Goal: Task Accomplishment & Management: Manage account settings

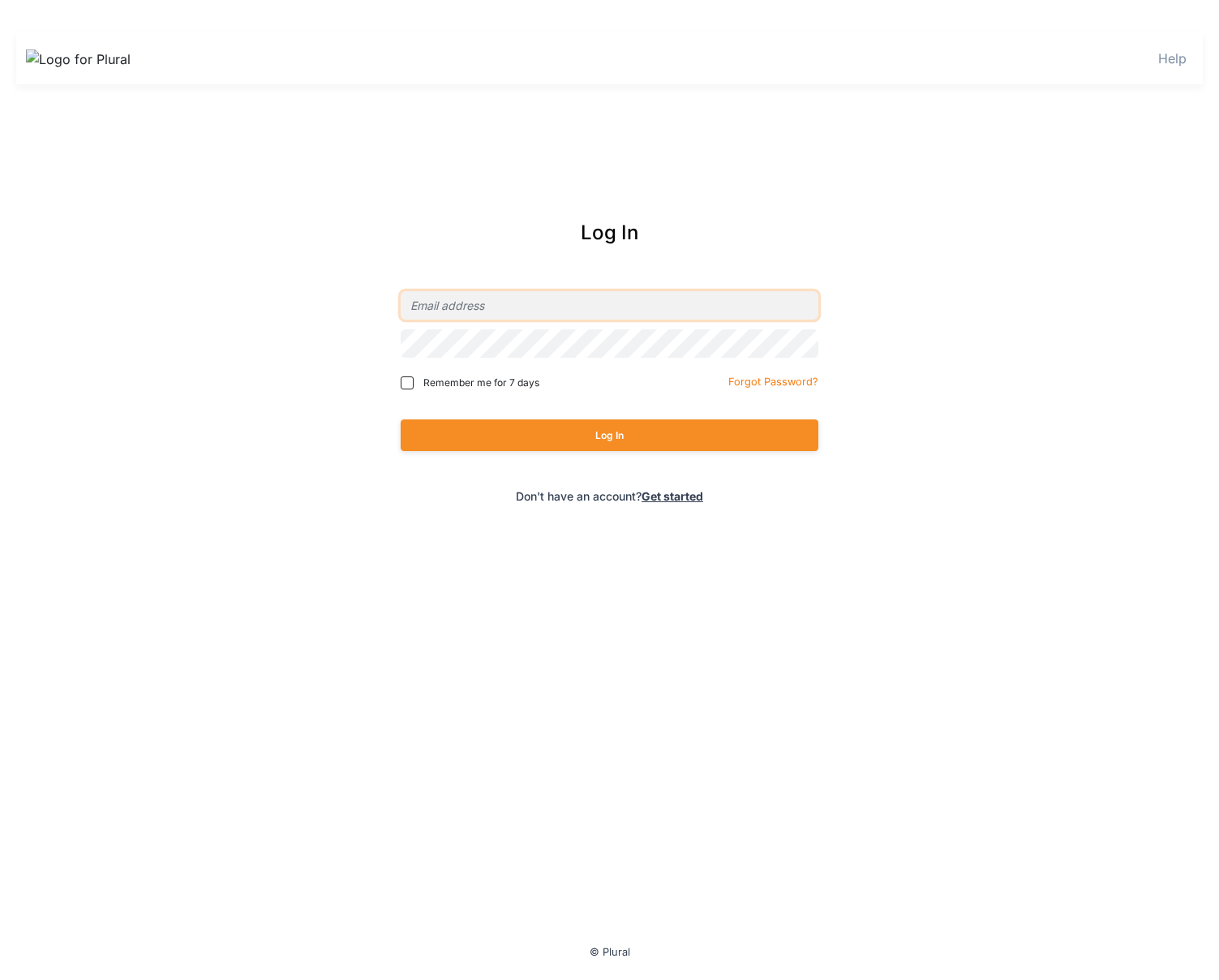
click at [573, 291] on input "email" at bounding box center [610, 306] width 418 height 28
type input "[PERSON_NAME][EMAIL_ADDRESS][DOMAIN_NAME]"
click at [401, 419] on button "Log In" at bounding box center [610, 434] width 418 height 31
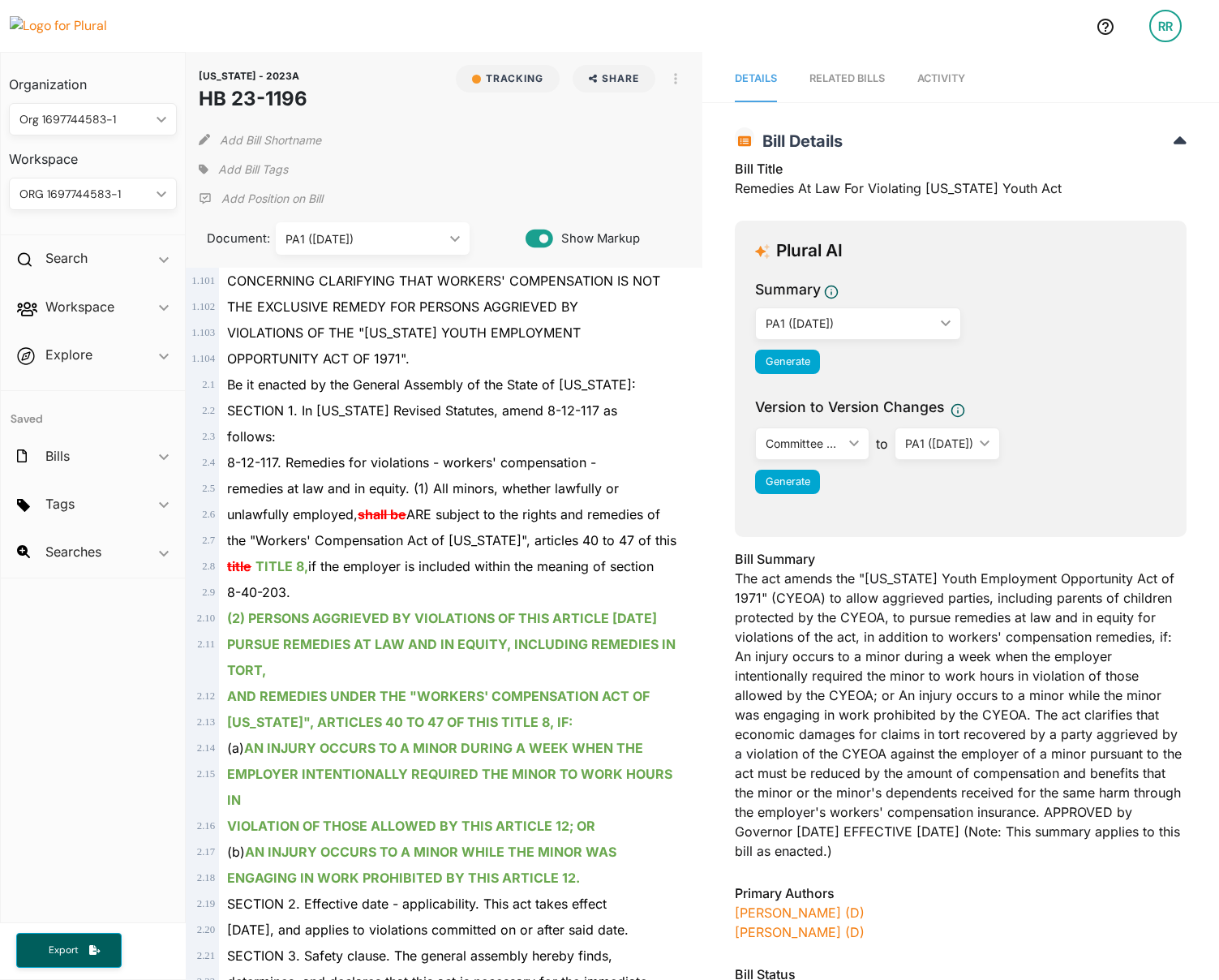
click at [1165, 20] on div "RR" at bounding box center [1165, 26] width 32 height 32
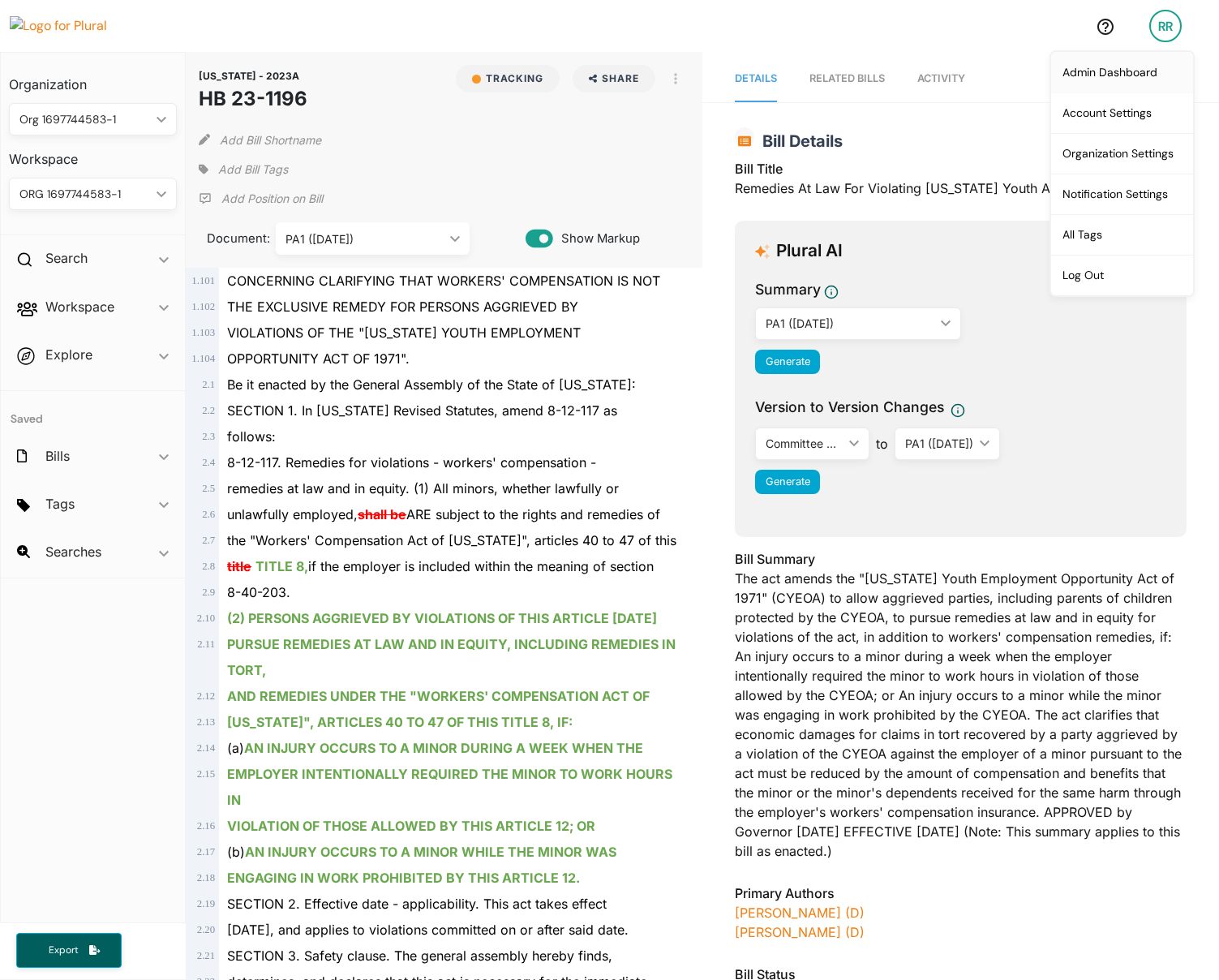
click at [1152, 69] on link "Admin Dashboard" at bounding box center [1122, 72] width 142 height 41
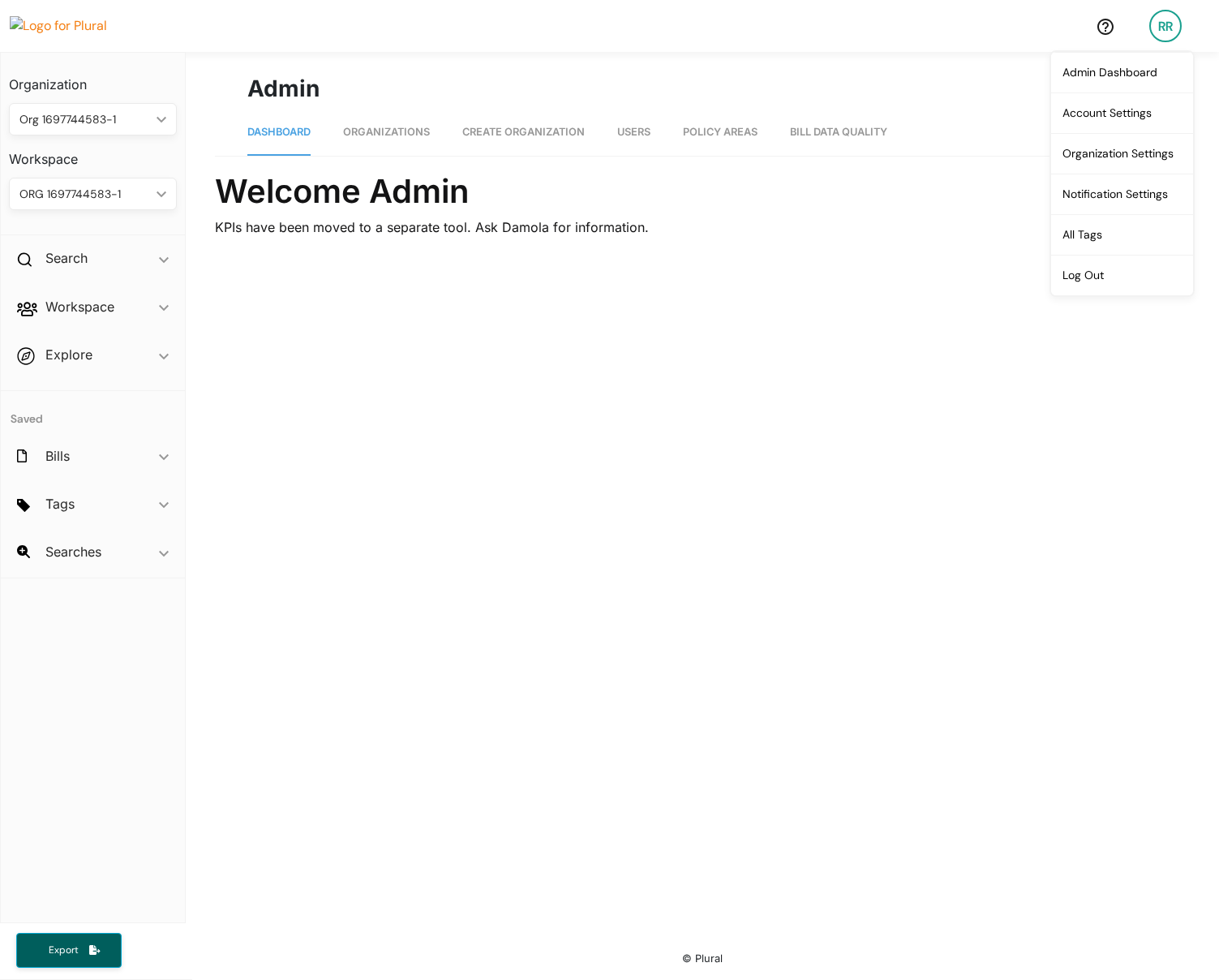
click at [561, 54] on div "Admin" at bounding box center [702, 79] width 975 height 54
click at [79, 33] on img at bounding box center [66, 26] width 113 height 20
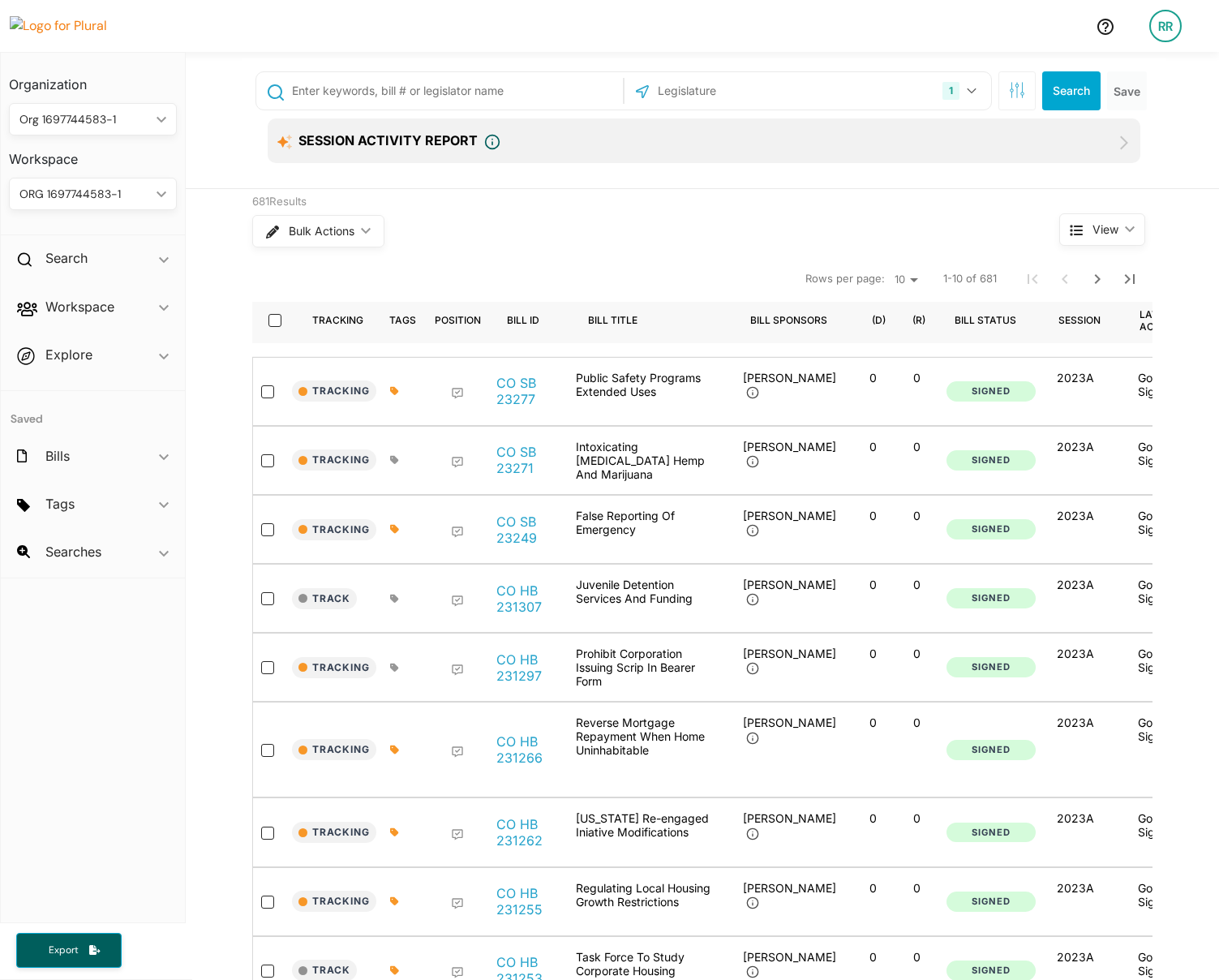
click at [1155, 27] on div "RR" at bounding box center [1165, 26] width 32 height 32
click at [845, 219] on div "Bulk Actions ic_keyboard_arrow_down" at bounding box center [625, 231] width 746 height 43
click at [1170, 31] on div "RR" at bounding box center [1165, 26] width 32 height 32
click at [1100, 205] on link "Notification Settings" at bounding box center [1122, 193] width 142 height 41
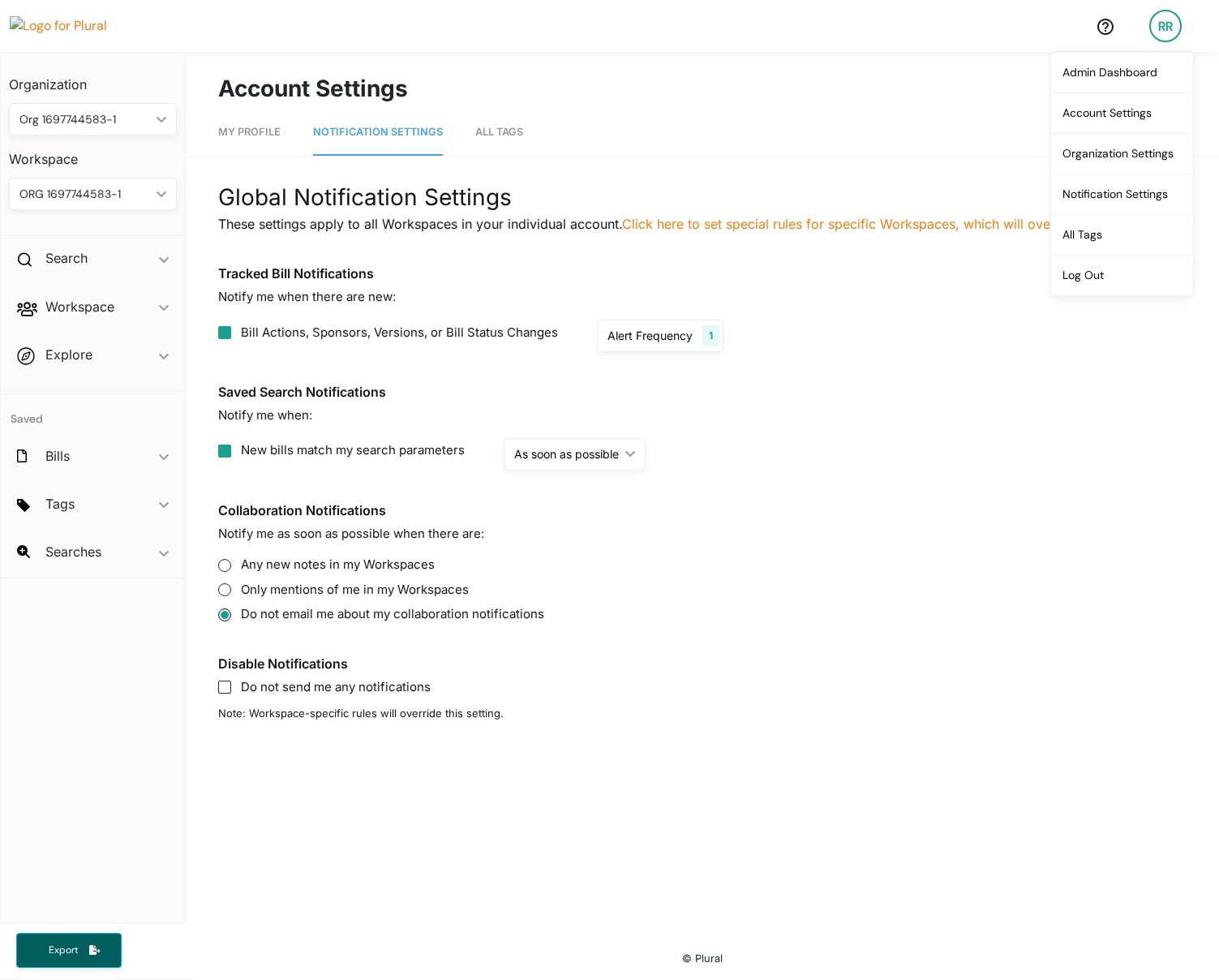
click at [906, 355] on div "Global Notification Settings These settings apply to all Workspaces in your ind…" at bounding box center [703, 450] width 968 height 542
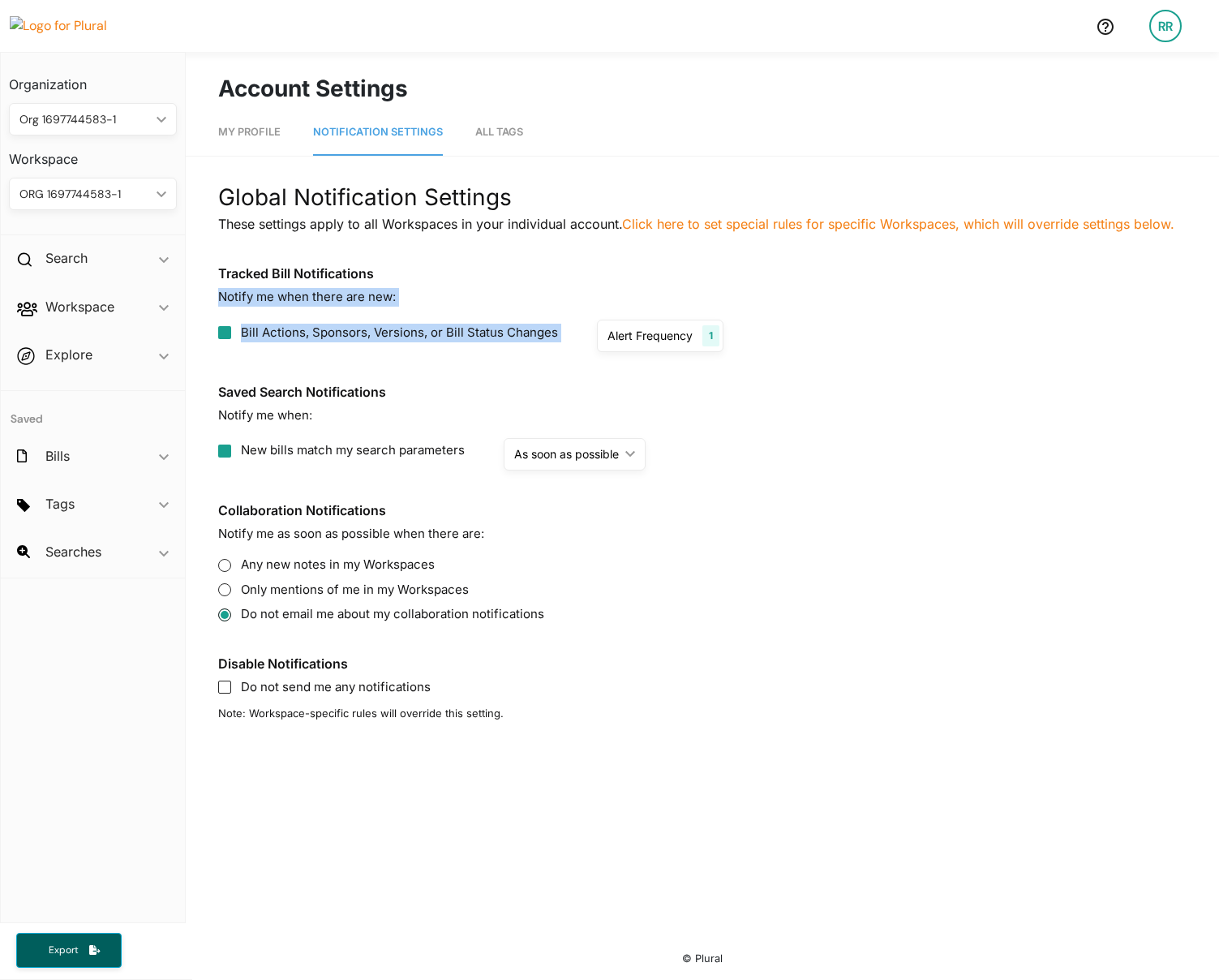
drag, startPoint x: 509, startPoint y: 335, endPoint x: 521, endPoint y: 369, distance: 36.1
click at [521, 369] on div "Global Notification Settings These settings apply to all Workspaces in your ind…" at bounding box center [703, 450] width 968 height 542
drag, startPoint x: 521, startPoint y: 369, endPoint x: 498, endPoint y: 289, distance: 83.2
click at [498, 291] on div "Global Notification Settings These settings apply to all Workspaces in your ind…" at bounding box center [703, 450] width 968 height 542
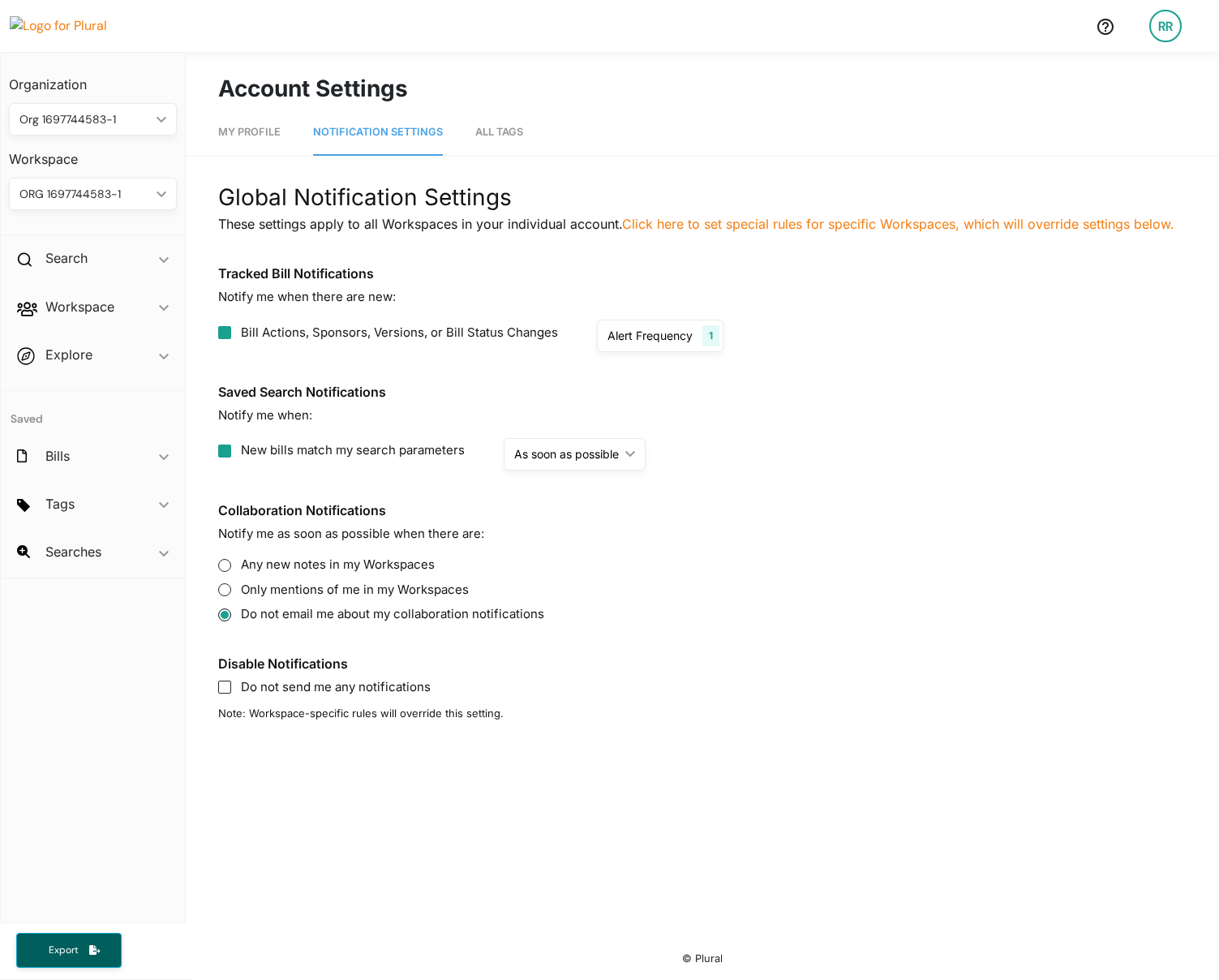
click at [498, 289] on p "Notify me when there are new:" at bounding box center [703, 297] width 968 height 19
drag, startPoint x: 498, startPoint y: 289, endPoint x: 503, endPoint y: 397, distance: 108.1
click at [503, 394] on div "Global Notification Settings These settings apply to all Workspaces in your ind…" at bounding box center [703, 450] width 968 height 542
click at [503, 397] on h3 "Saved Search Notifications" at bounding box center [703, 392] width 968 height 15
drag, startPoint x: 503, startPoint y: 397, endPoint x: 497, endPoint y: 295, distance: 102.2
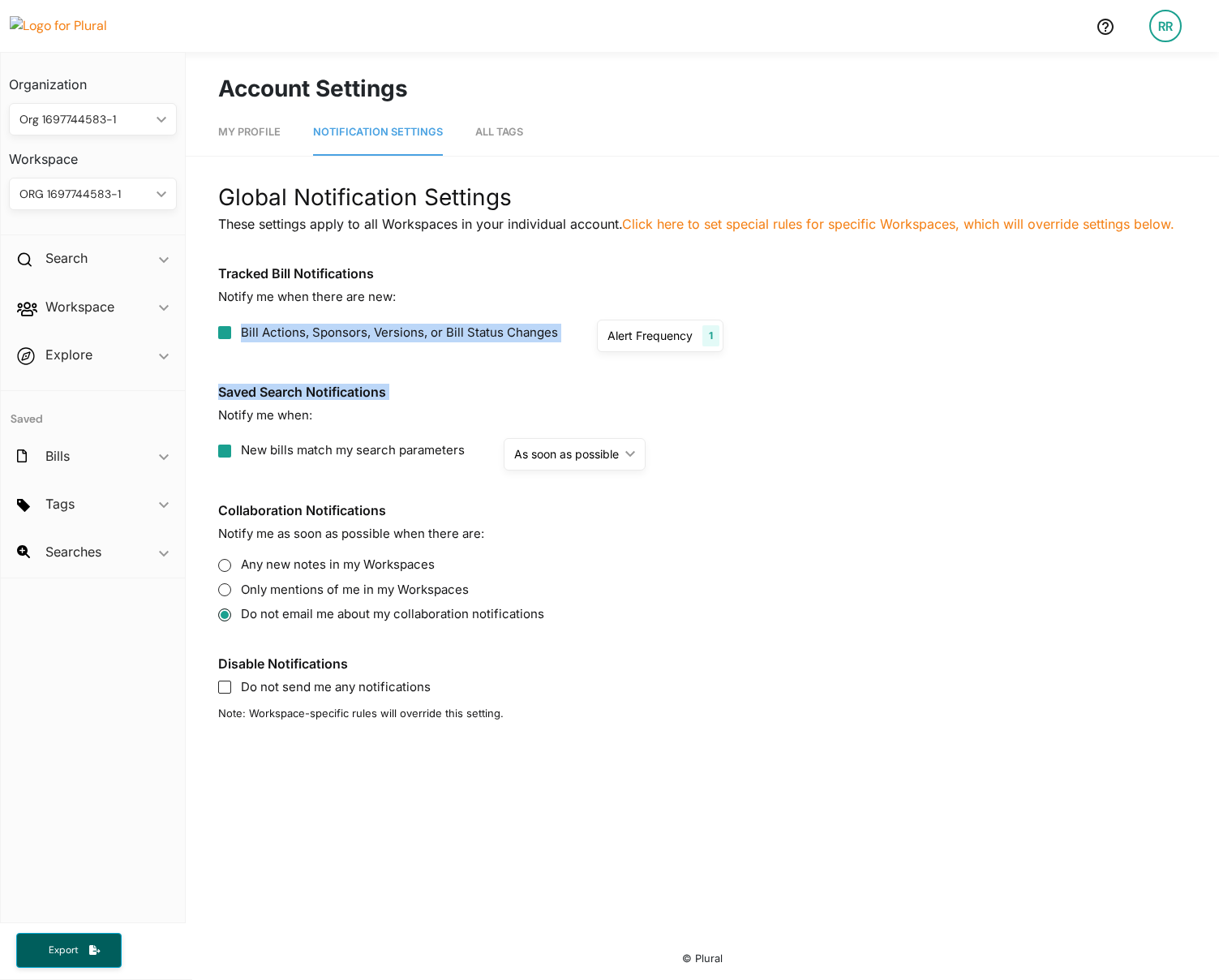
click at [497, 297] on div "Global Notification Settings These settings apply to all Workspaces in your ind…" at bounding box center [703, 450] width 968 height 542
click at [497, 290] on p "Notify me when there are new:" at bounding box center [703, 297] width 968 height 19
click at [1176, 18] on div "RR" at bounding box center [1165, 26] width 32 height 32
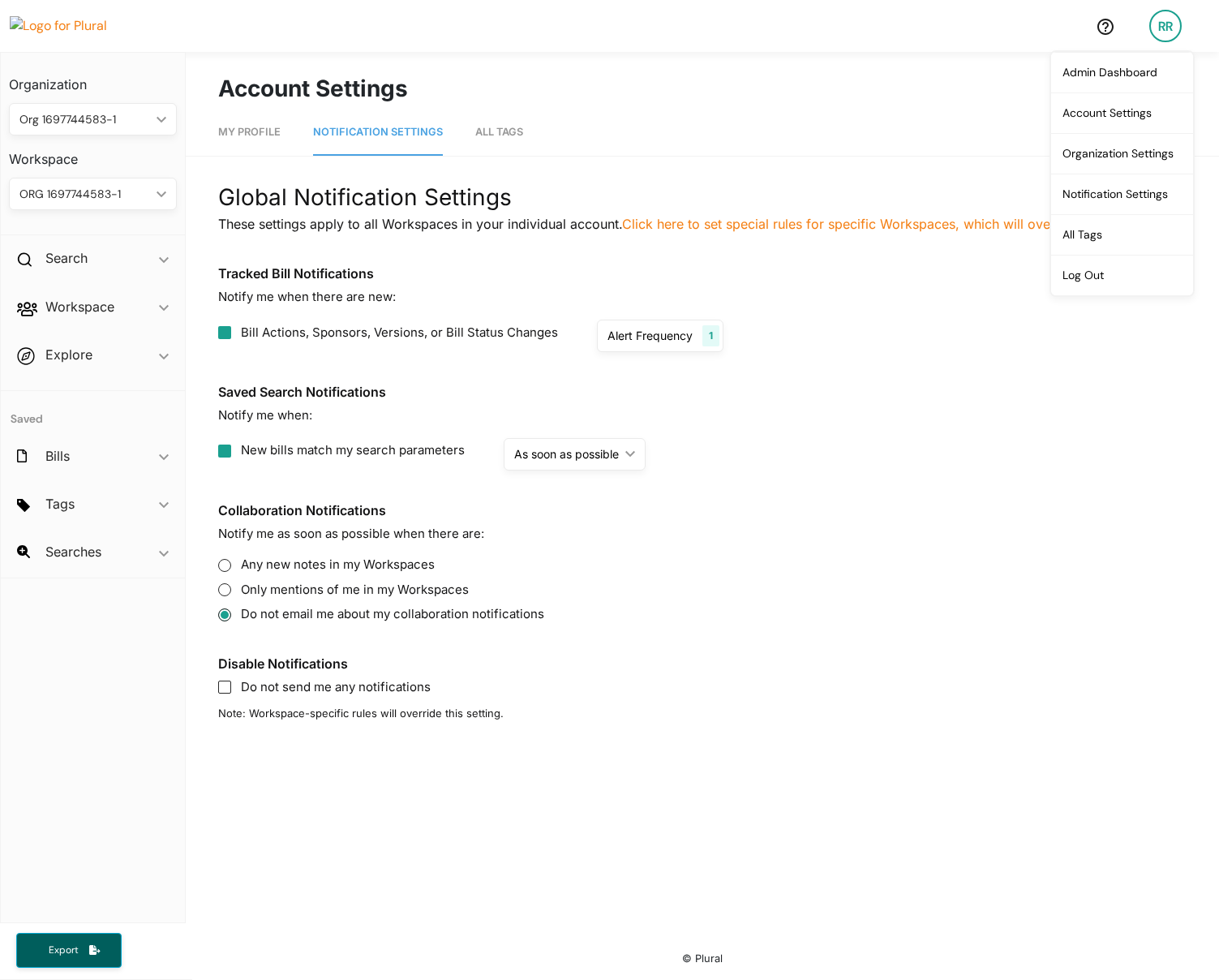
click at [850, 154] on nav "My Profile Notification Settings All Tags" at bounding box center [702, 130] width 1033 height 50
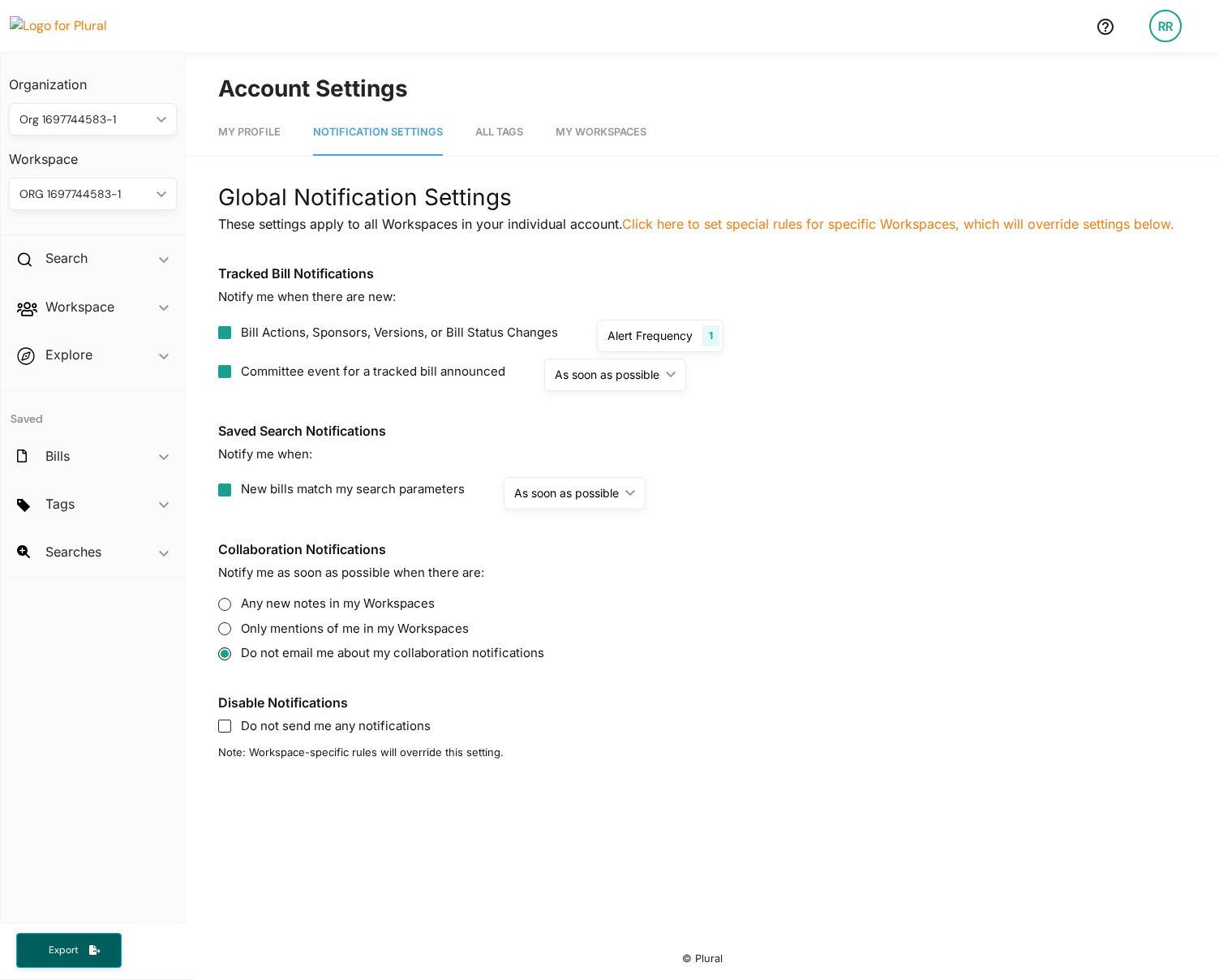
click at [371, 376] on span "Committee event for a tracked bill announced" at bounding box center [374, 372] width 265 height 19
click at [231, 376] on input "Committee event for a tracked bill announced" at bounding box center [225, 372] width 13 height 13
click at [371, 376] on span "Committee event for a tracked bill announced" at bounding box center [374, 372] width 265 height 19
click at [231, 376] on input "Committee event for a tracked bill announced" at bounding box center [225, 372] width 13 height 13
click at [371, 376] on span "Committee event for a tracked bill announced" at bounding box center [374, 372] width 265 height 19
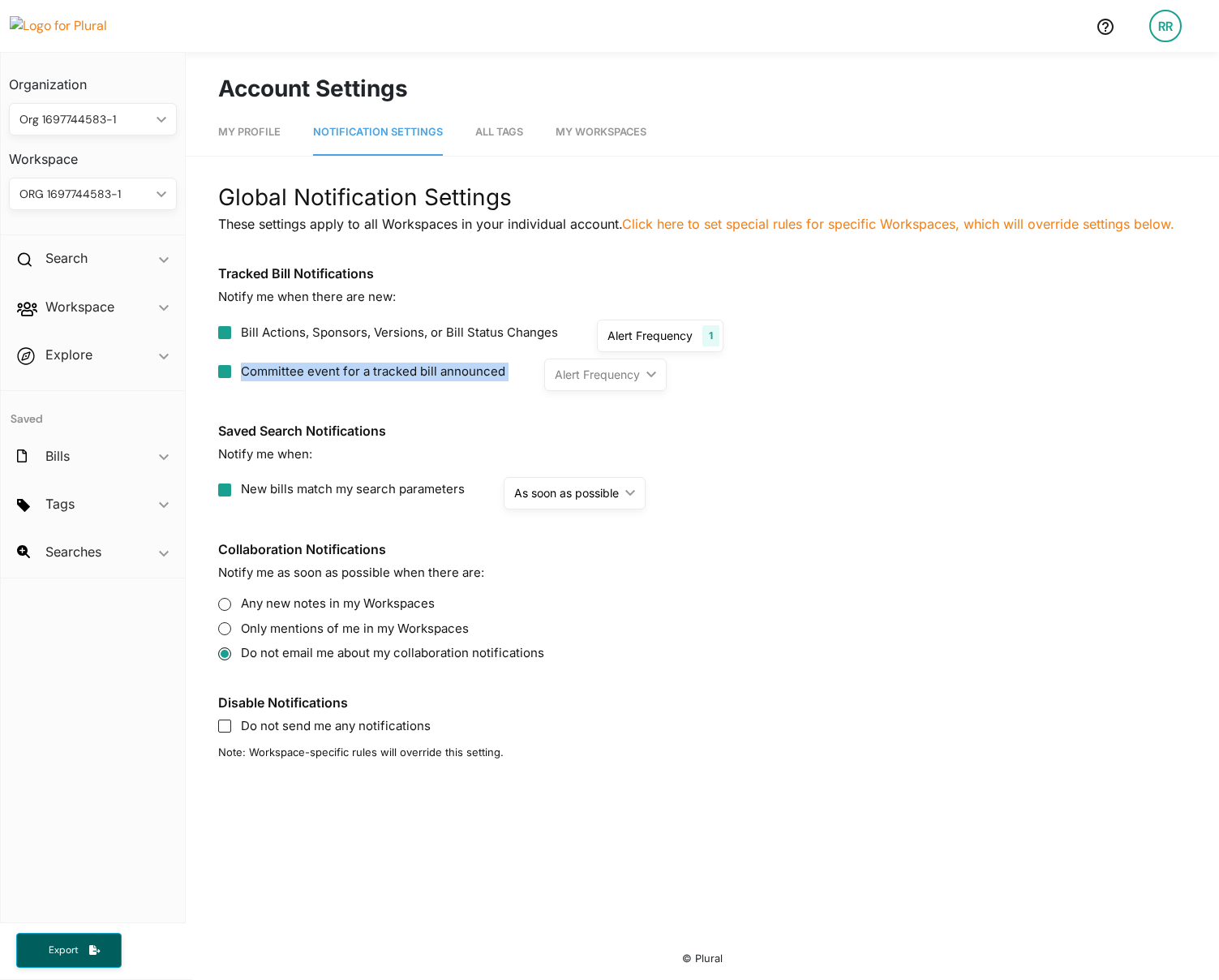
click at [231, 376] on input "Committee event for a tracked bill announced" at bounding box center [225, 372] width 13 height 13
click at [304, 377] on span "Committee event for a tracked bill announced" at bounding box center [374, 372] width 265 height 19
click at [231, 377] on input "Committee event for a tracked bill announced" at bounding box center [225, 372] width 13 height 13
checkbox input "true"
click at [638, 384] on div "As soon as possible ic_keyboard_arrow_down" at bounding box center [615, 375] width 142 height 32
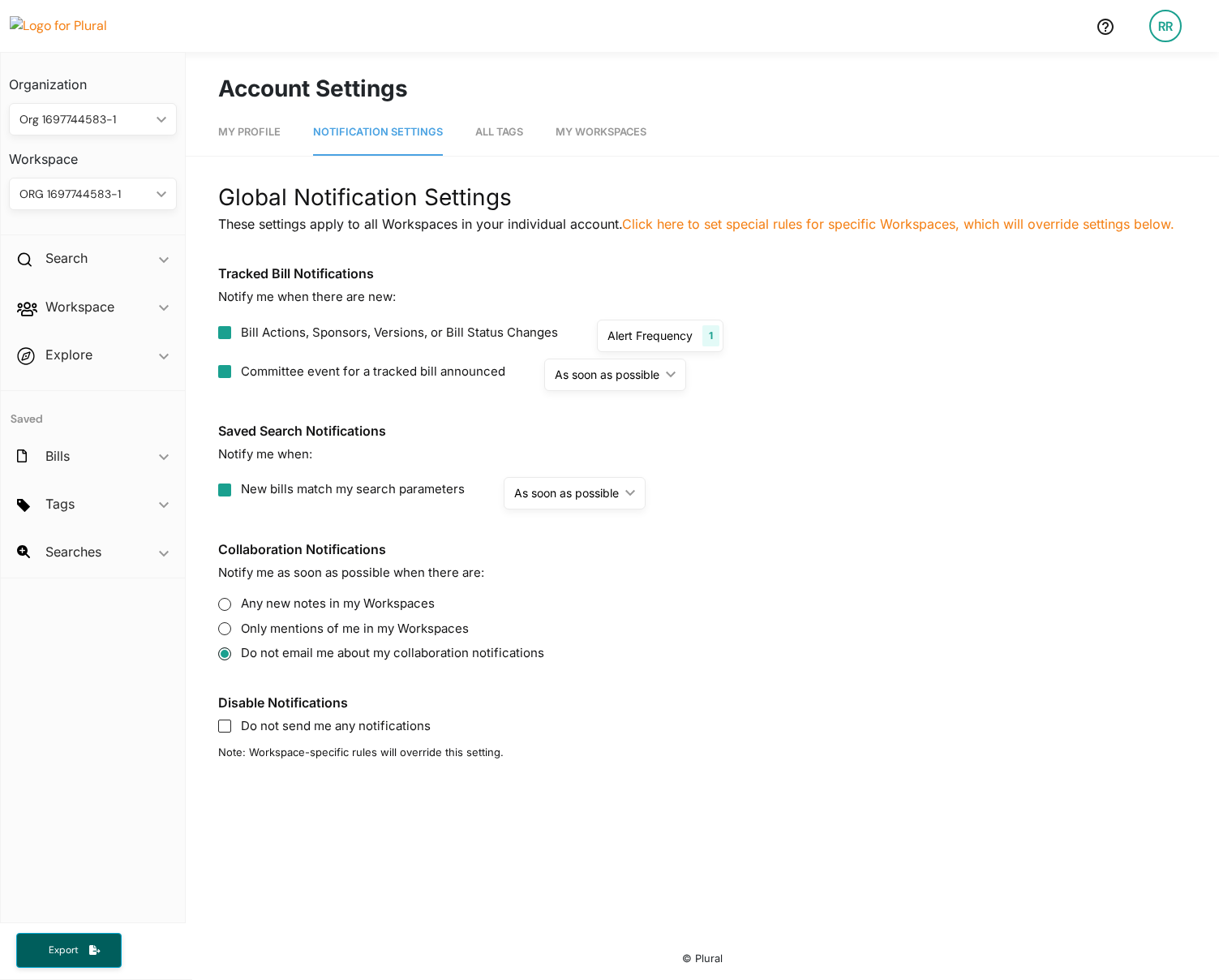
radio update "true"
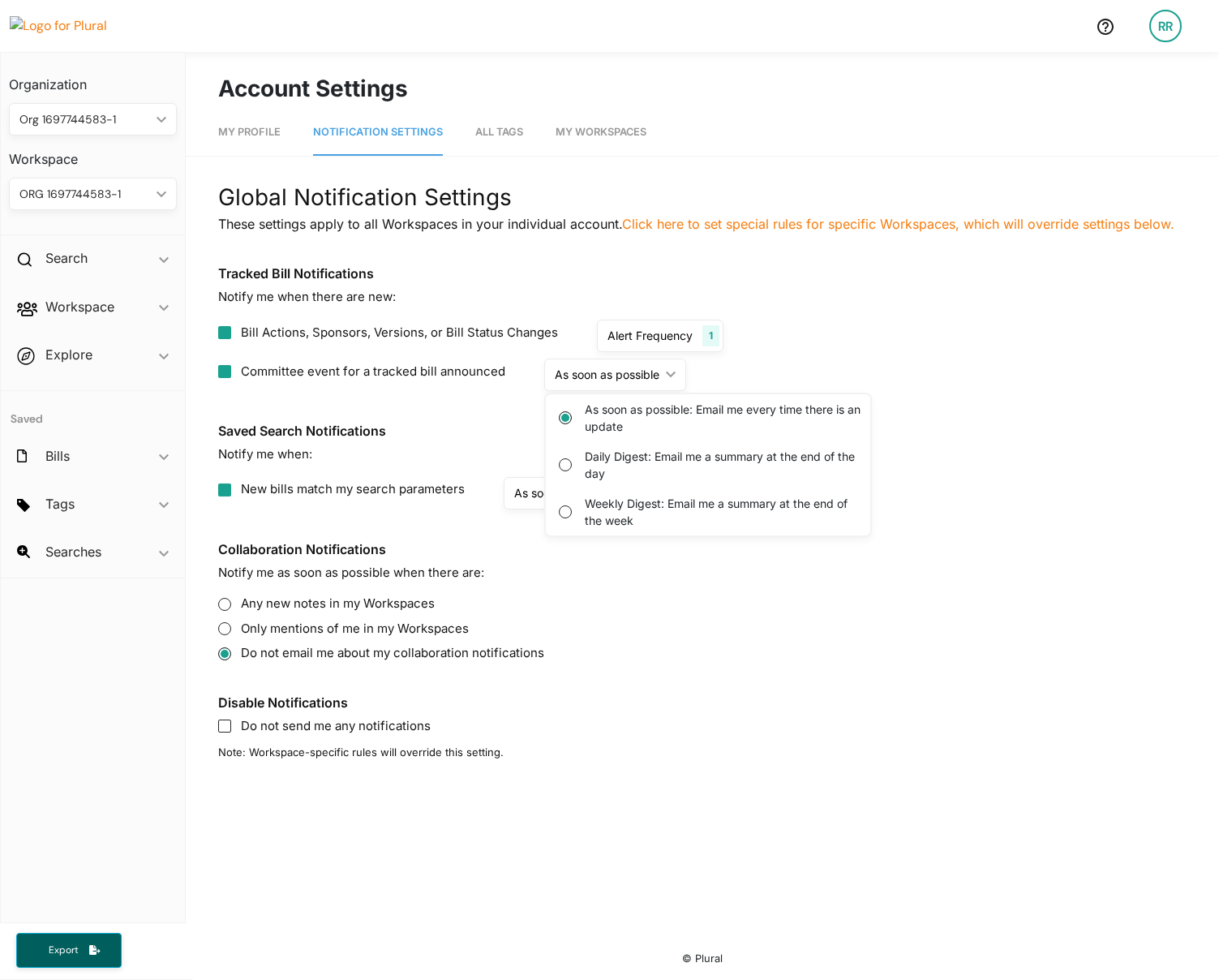
click at [282, 382] on div "Committee event for a tracked bill announced As soon as possible ic_keyboard_ar…" at bounding box center [703, 375] width 968 height 32
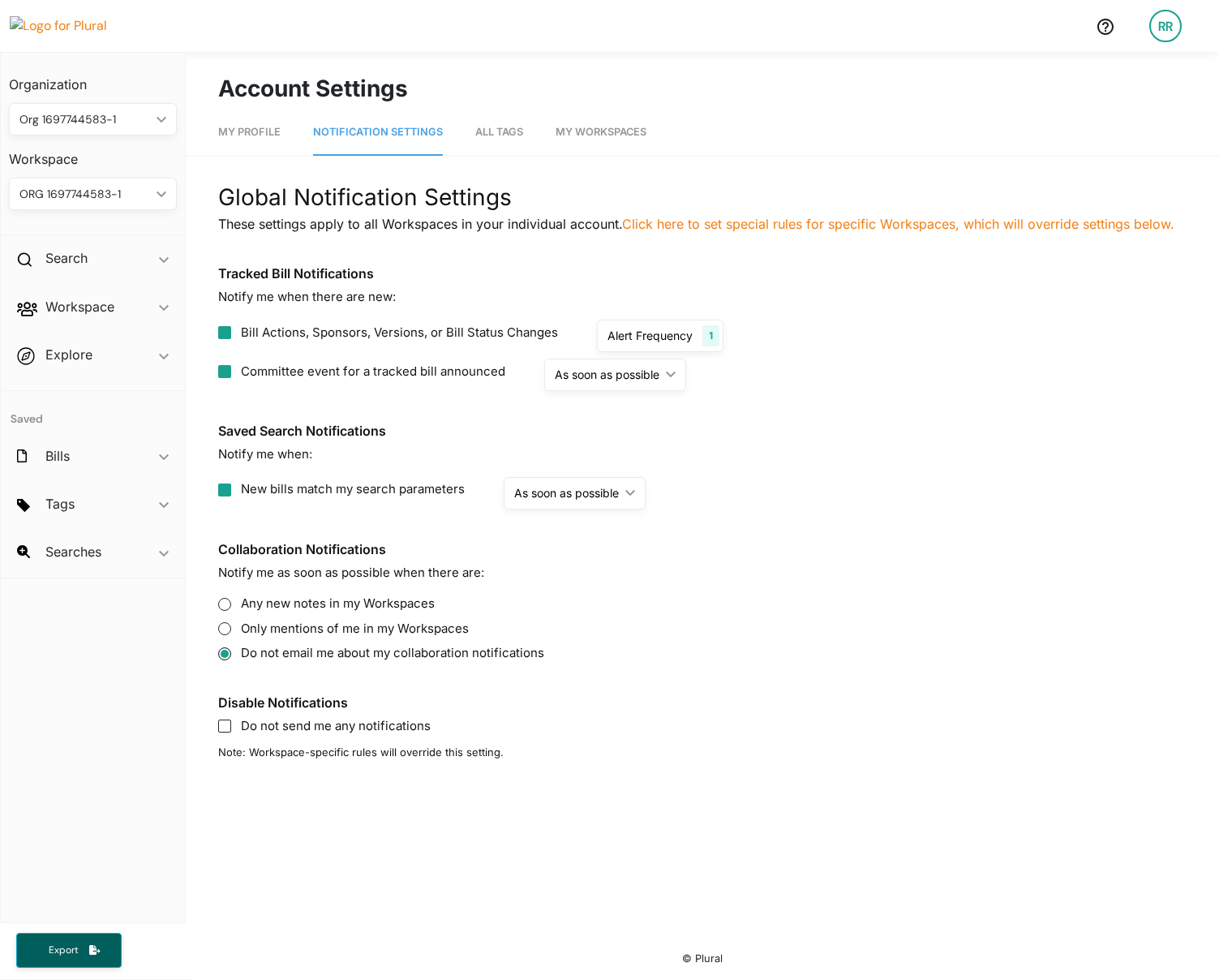
click at [284, 373] on span "Committee event for a tracked bill announced" at bounding box center [374, 372] width 265 height 19
click at [231, 373] on input "Committee event for a tracked bill announced" at bounding box center [225, 372] width 13 height 13
click at [806, 388] on div "Committee event for a tracked bill announced Alert Frequency ic_keyboard_arrow_…" at bounding box center [703, 375] width 968 height 32
click at [609, 384] on div "Alert Frequency ic_keyboard_arrow_down" at bounding box center [604, 375] width 122 height 32
click at [261, 374] on span "Committee event for a tracked bill announced" at bounding box center [374, 372] width 265 height 19
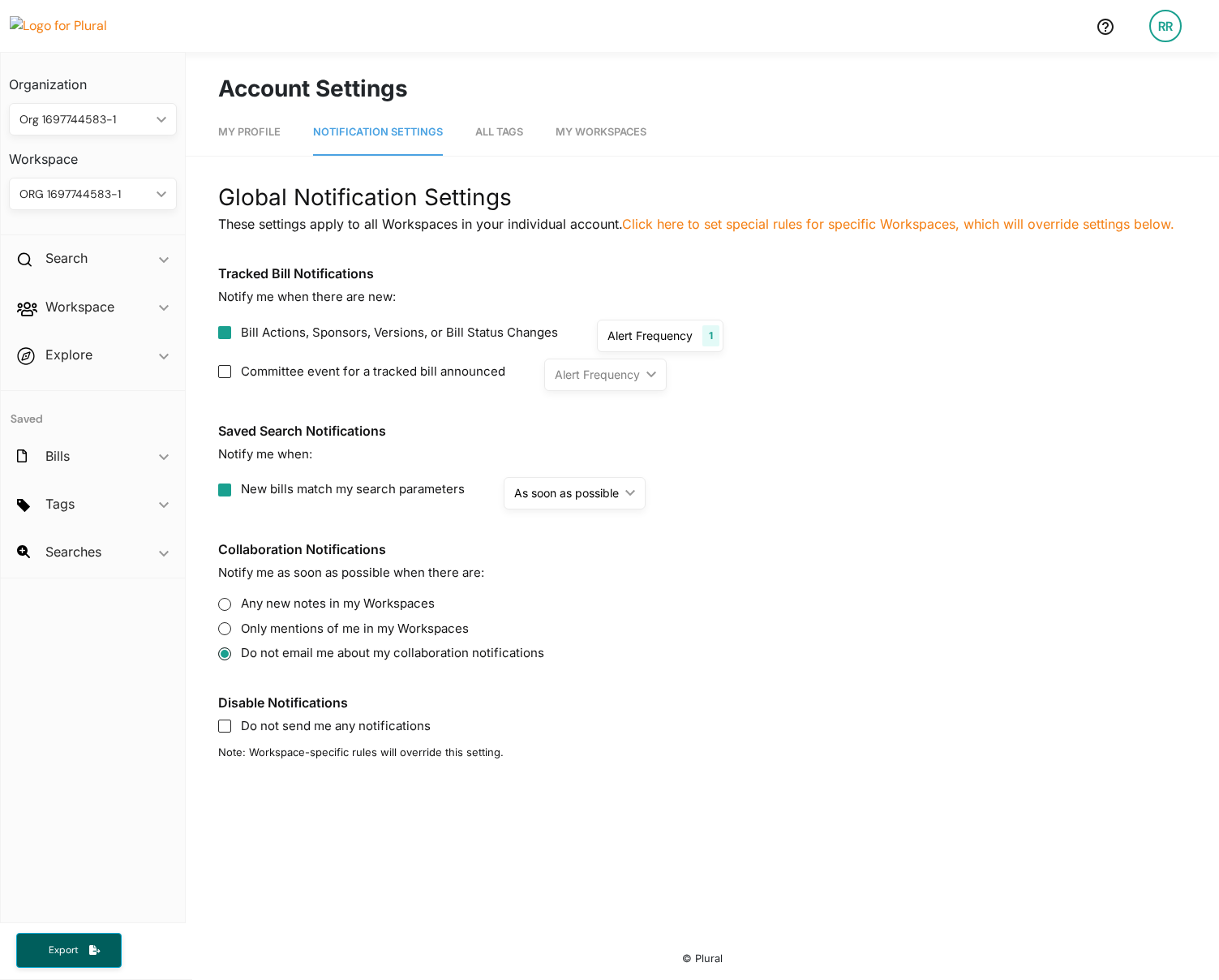
click at [231, 374] on input "Committee event for a tracked bill announced" at bounding box center [225, 372] width 13 height 13
checkbox input "true"
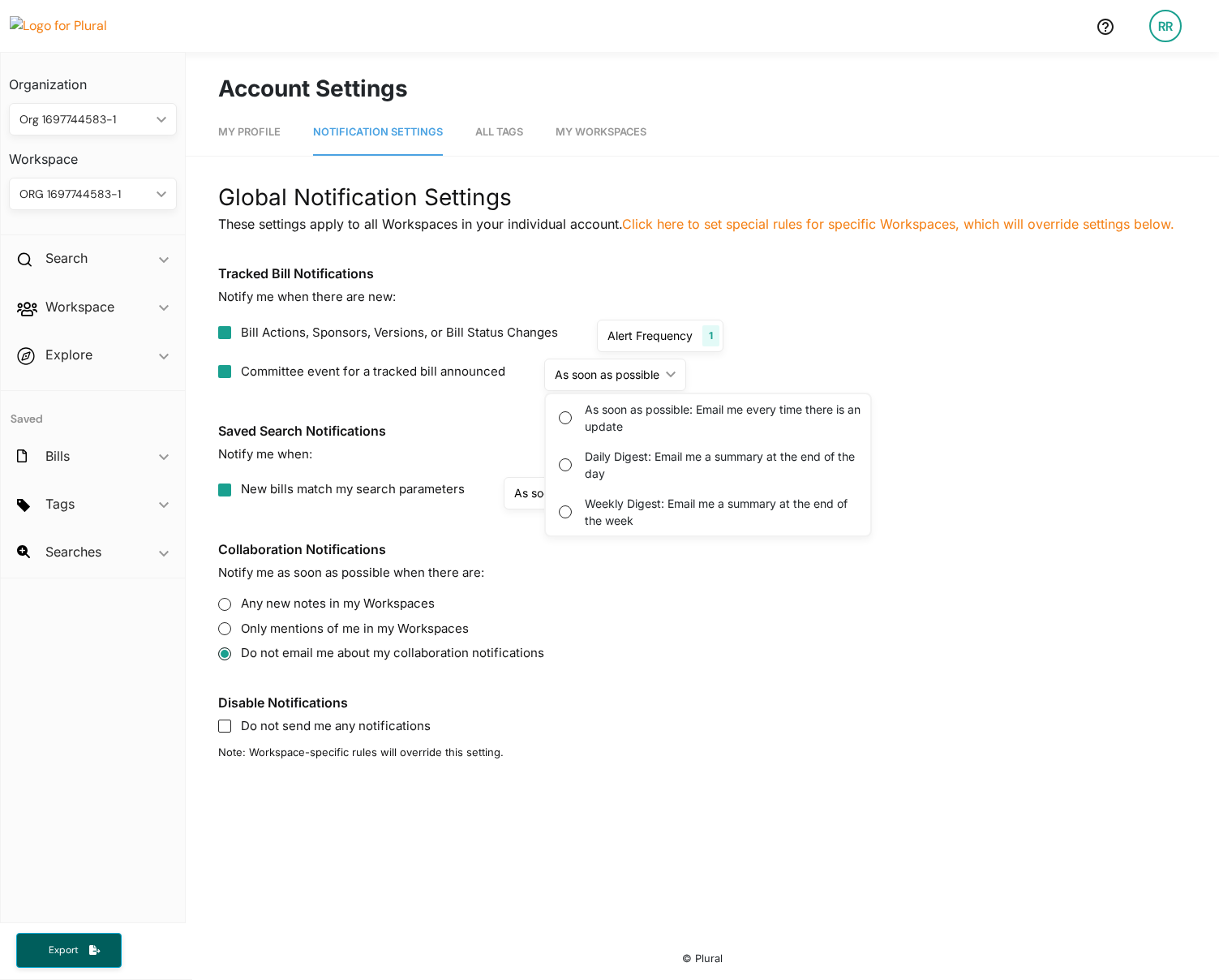
click at [626, 415] on label "As soon as possible: Email me every time there is an update" at bounding box center [725, 418] width 282 height 34
click at [571, 415] on update "As soon as possible: Email me every time there is an update" at bounding box center [566, 418] width 13 height 13
radio update "true"
click at [974, 381] on div "Committee event for a tracked bill announced As soon as possible ic_keyboard_ar…" at bounding box center [703, 375] width 968 height 32
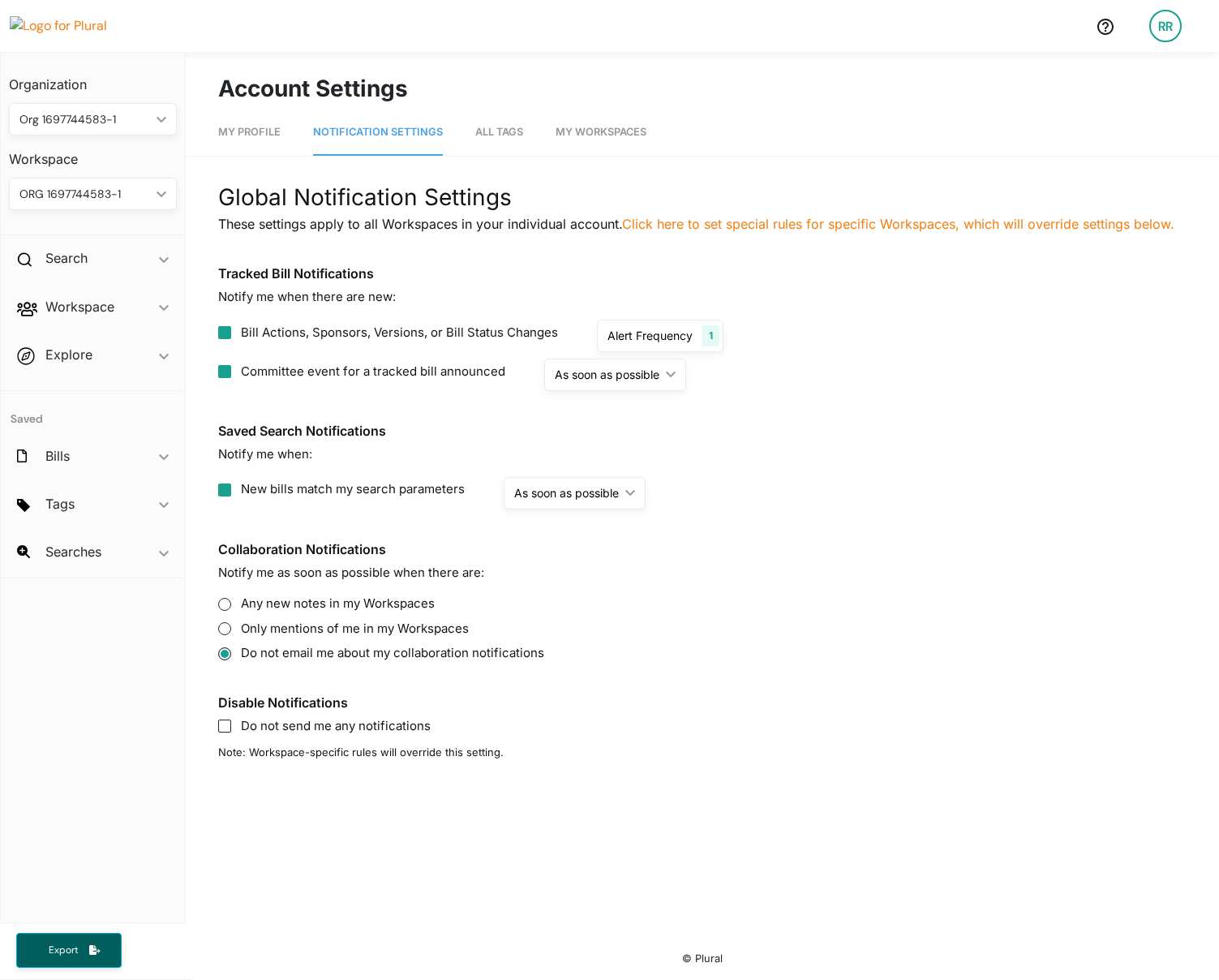
click at [653, 376] on div "As soon as possible" at bounding box center [606, 375] width 105 height 17
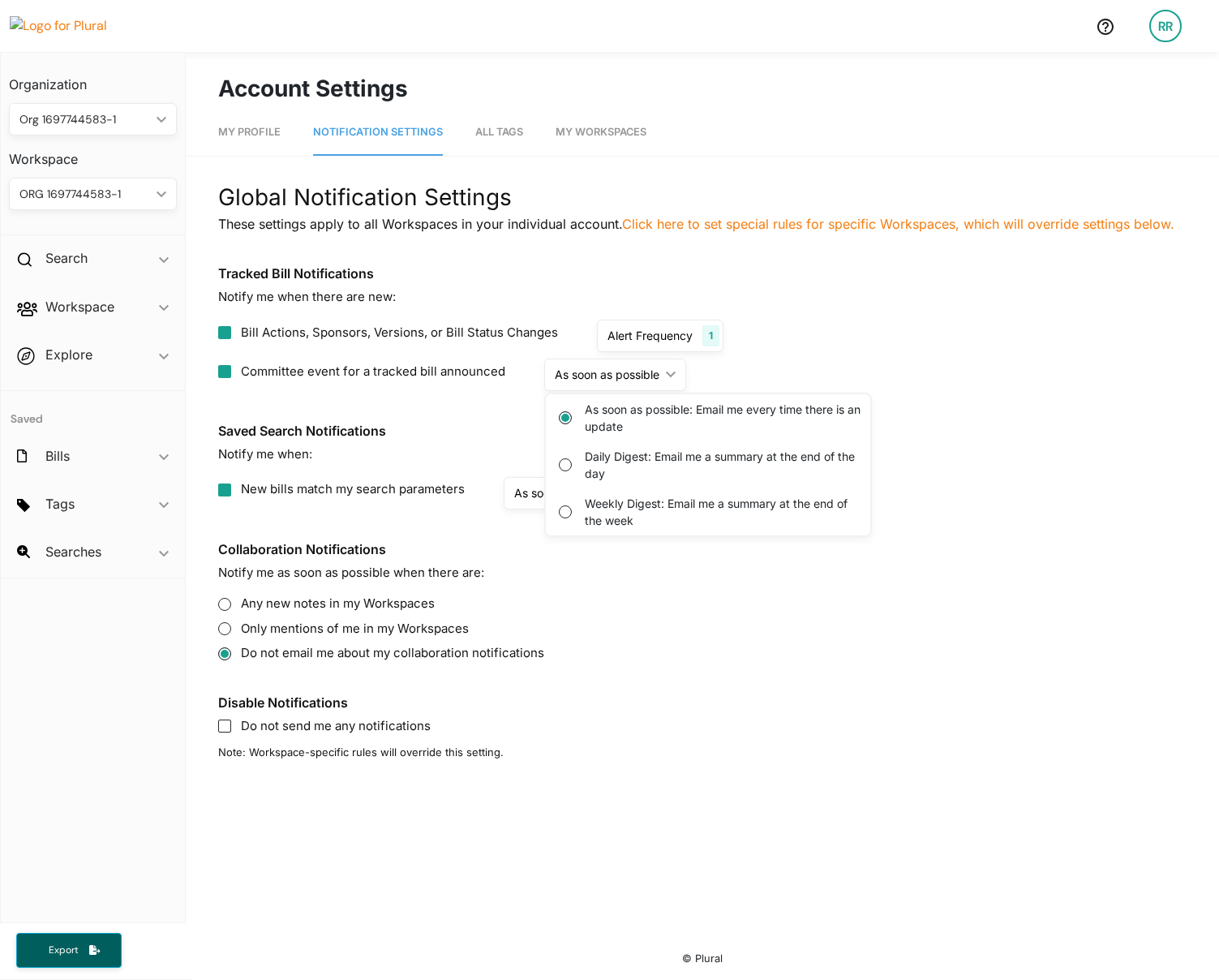
click at [578, 464] on div "Daily Digest: Email me a summary at the end of the day" at bounding box center [707, 464] width 324 height 47
click at [563, 464] on day "Daily Digest: Email me a summary at the end of the day" at bounding box center [566, 464] width 13 height 13
radio day "true"
radio update "false"
click at [998, 354] on section "Tracked Bill Notifications Notify me when there are new: Bill Actions, Sponsors…" at bounding box center [703, 328] width 968 height 125
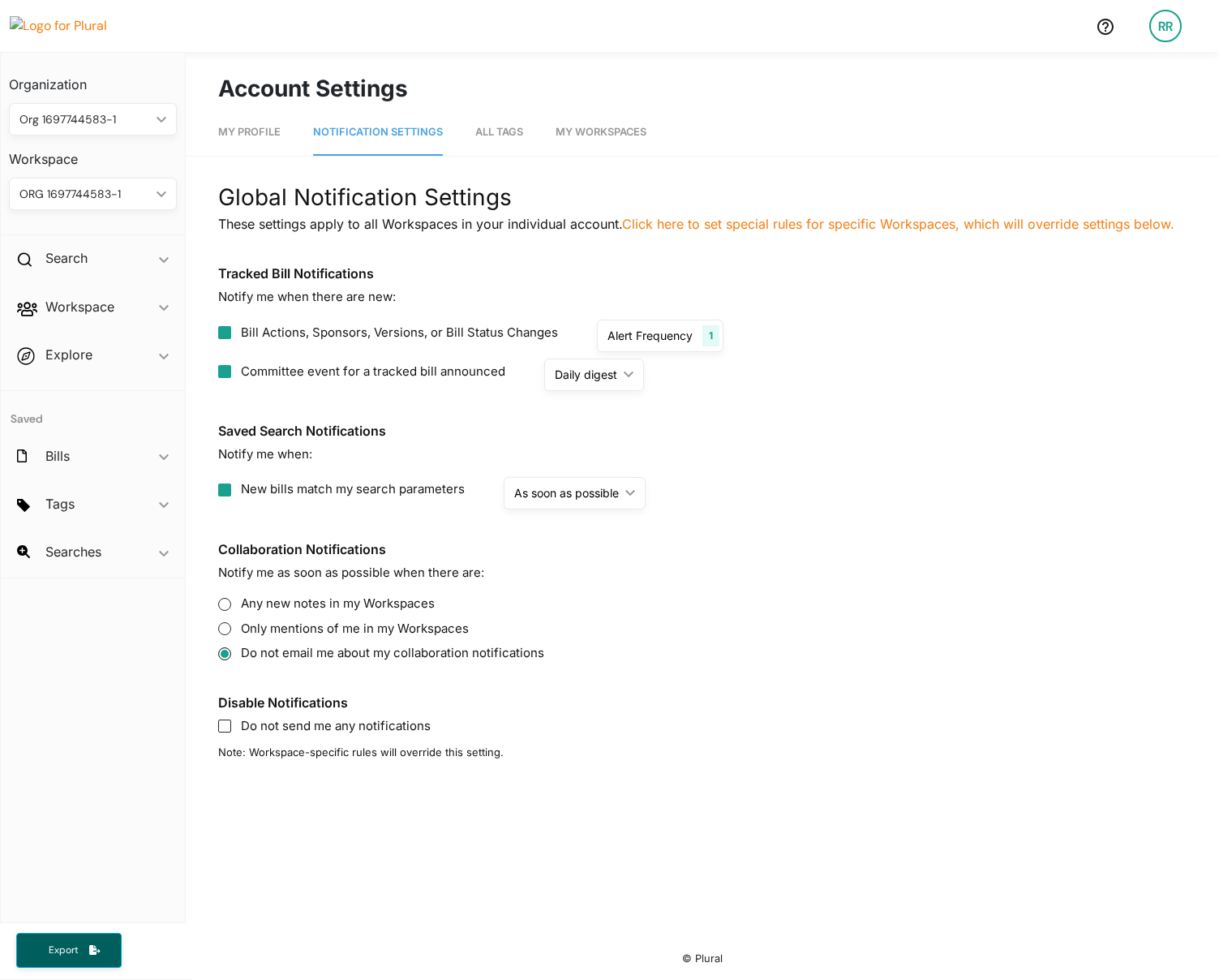
click at [580, 379] on div "Daily digest" at bounding box center [585, 375] width 62 height 17
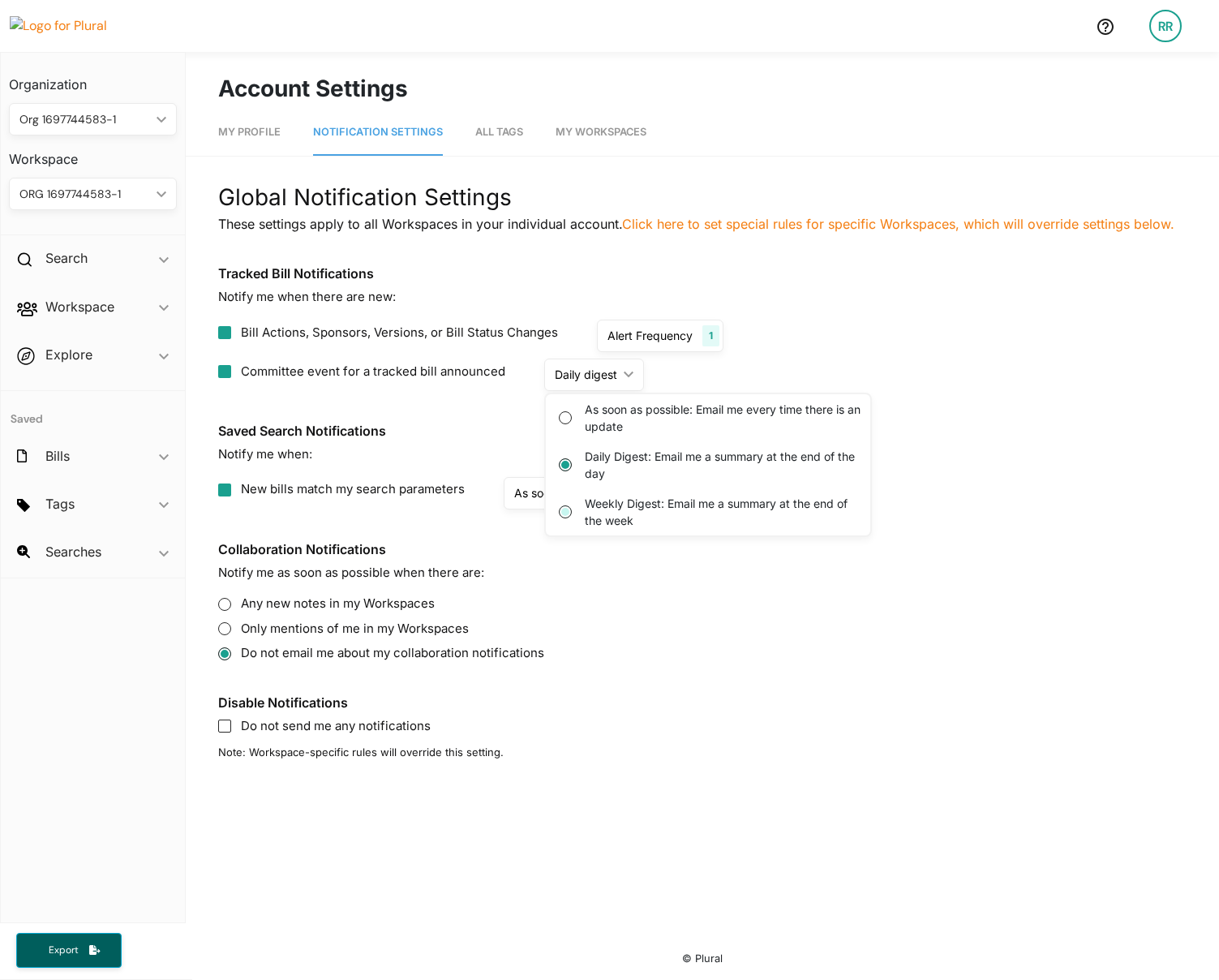
click at [562, 514] on week "Weekly Digest: Email me a summary at the end of the week" at bounding box center [566, 512] width 13 height 13
radio week "true"
radio day "false"
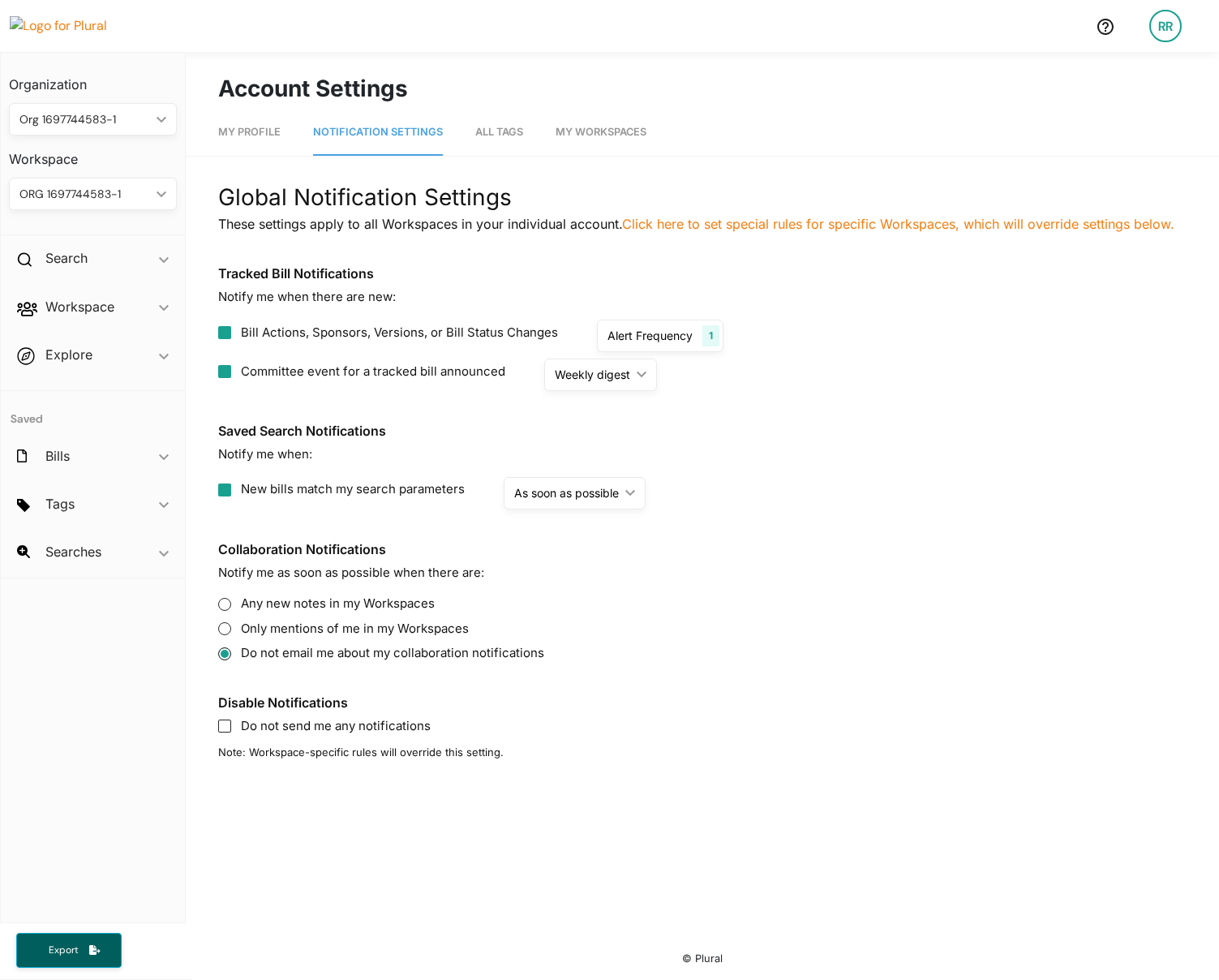
click at [959, 331] on div "Bill Actions, Sponsors, Versions, or Bill Status Changes Alert Frequency 1 As s…" at bounding box center [703, 336] width 968 height 32
click at [1168, 29] on div "RR" at bounding box center [1165, 26] width 32 height 32
click at [219, 152] on link "My Profile" at bounding box center [250, 132] width 62 height 46
select select "MN"
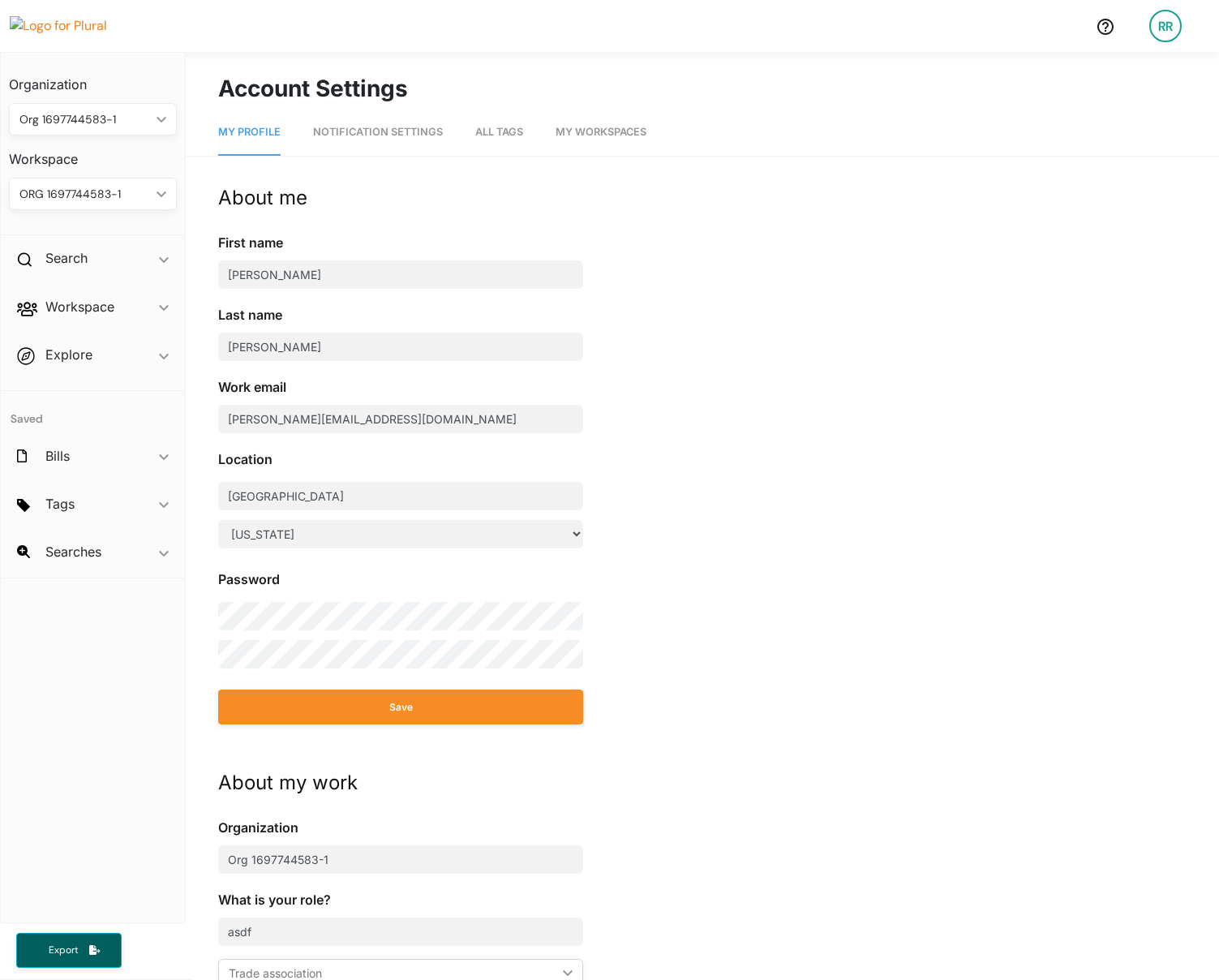
click at [1157, 26] on div "RR" at bounding box center [1165, 26] width 32 height 32
click at [914, 249] on div "About me First name [PERSON_NAME] Last name [PERSON_NAME] Work email [PERSON_NA…" at bounding box center [703, 757] width 968 height 1146
click at [401, 126] on span "Notification Settings" at bounding box center [377, 131] width 130 height 12
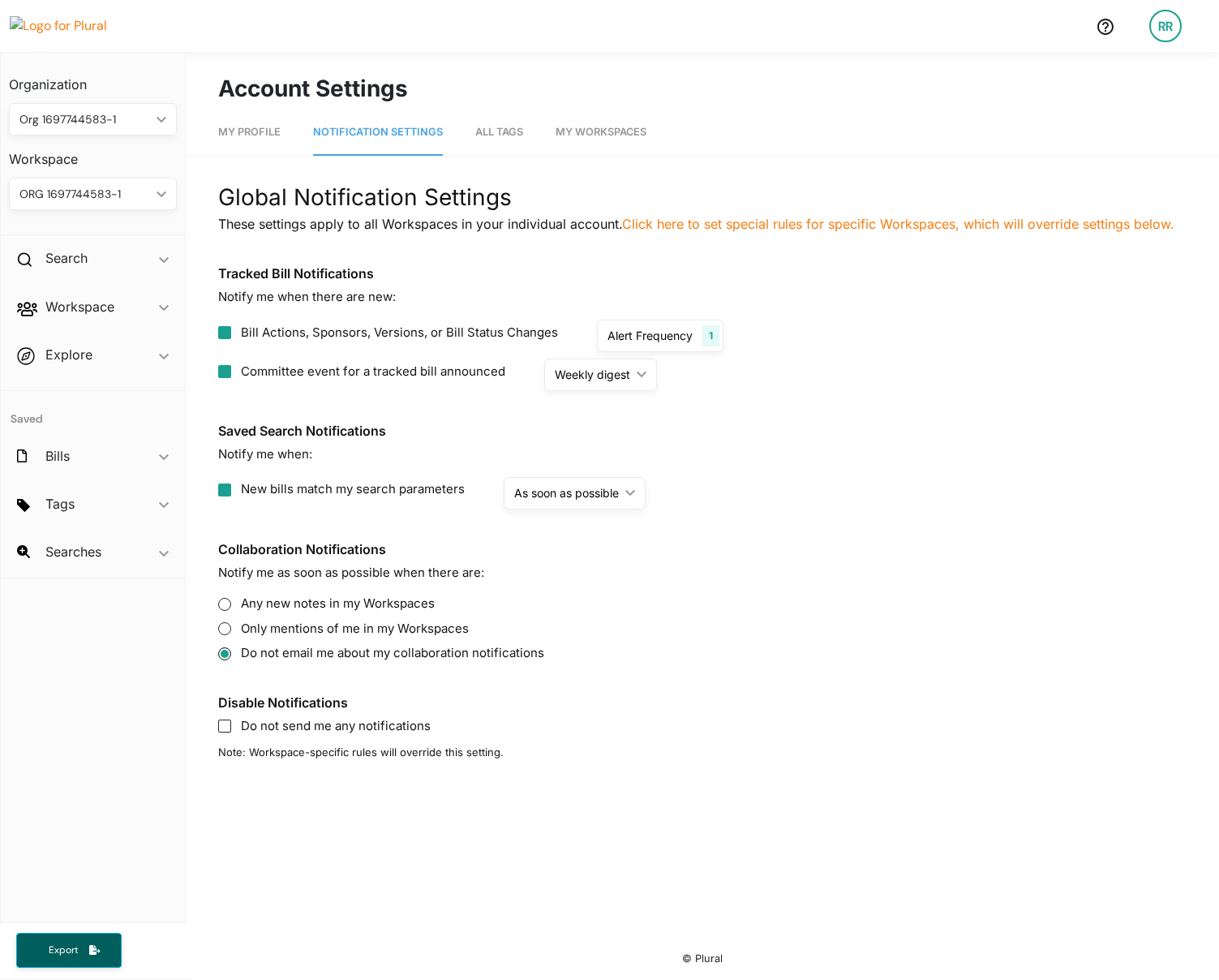
click at [630, 487] on div "As soon as possible ic_keyboard_arrow_down" at bounding box center [574, 493] width 142 height 32
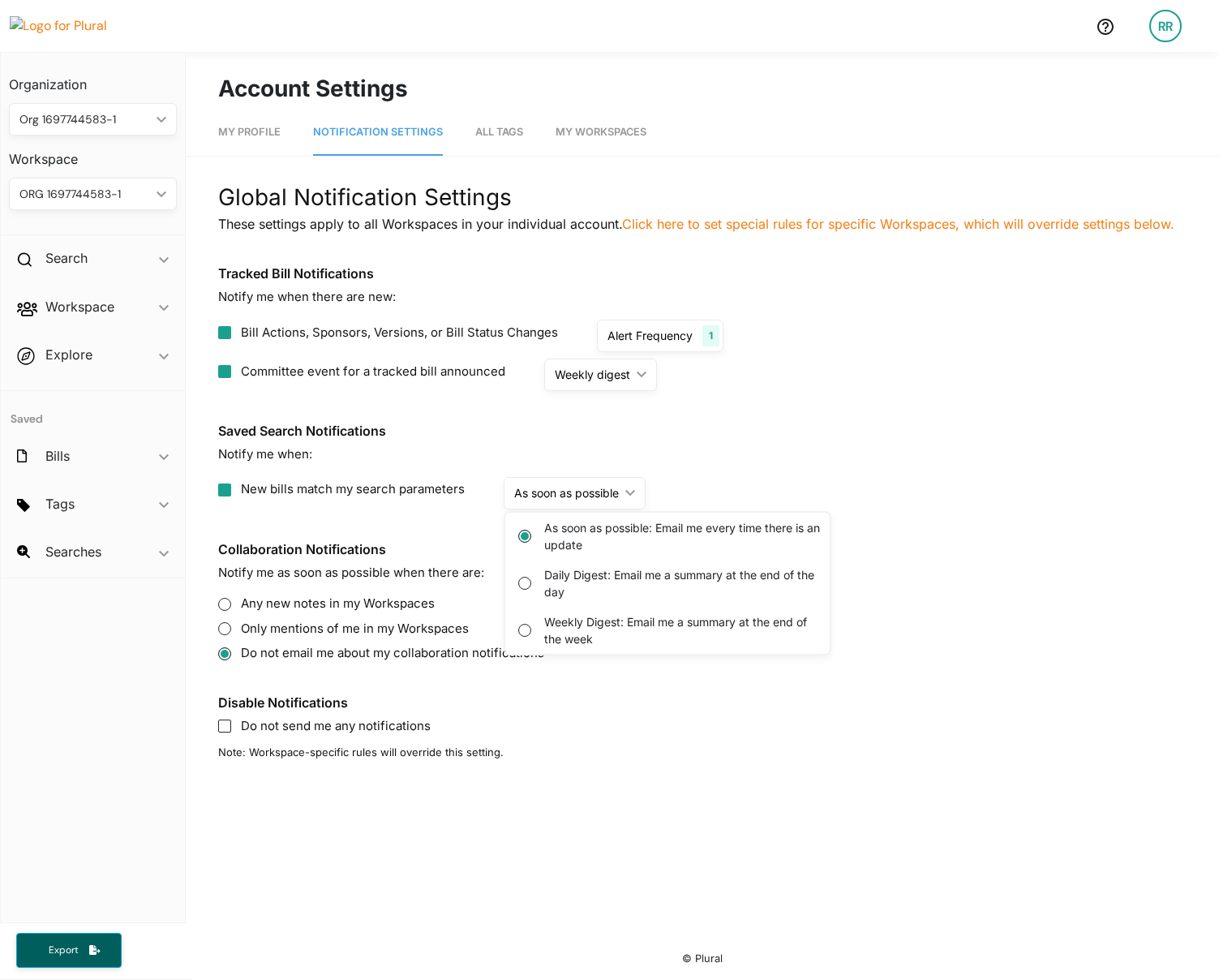
click at [906, 426] on h3 "Saved Search Notifications" at bounding box center [703, 431] width 968 height 15
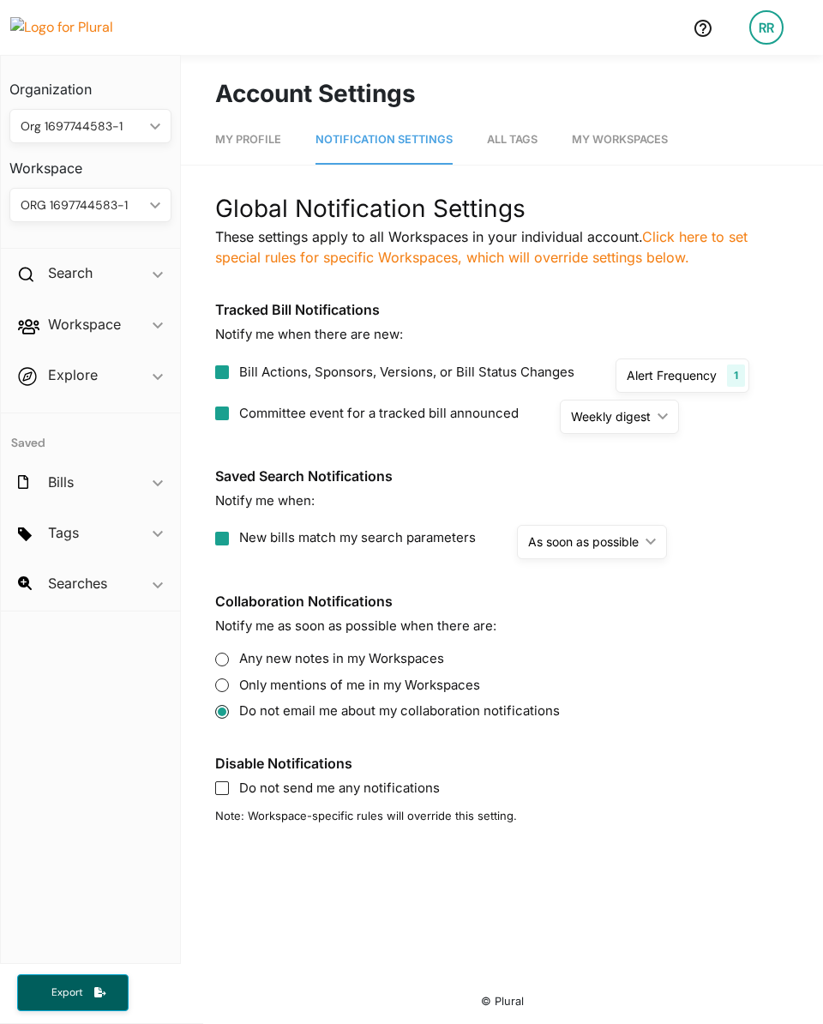
click at [598, 537] on div "As soon as possible" at bounding box center [583, 541] width 111 height 18
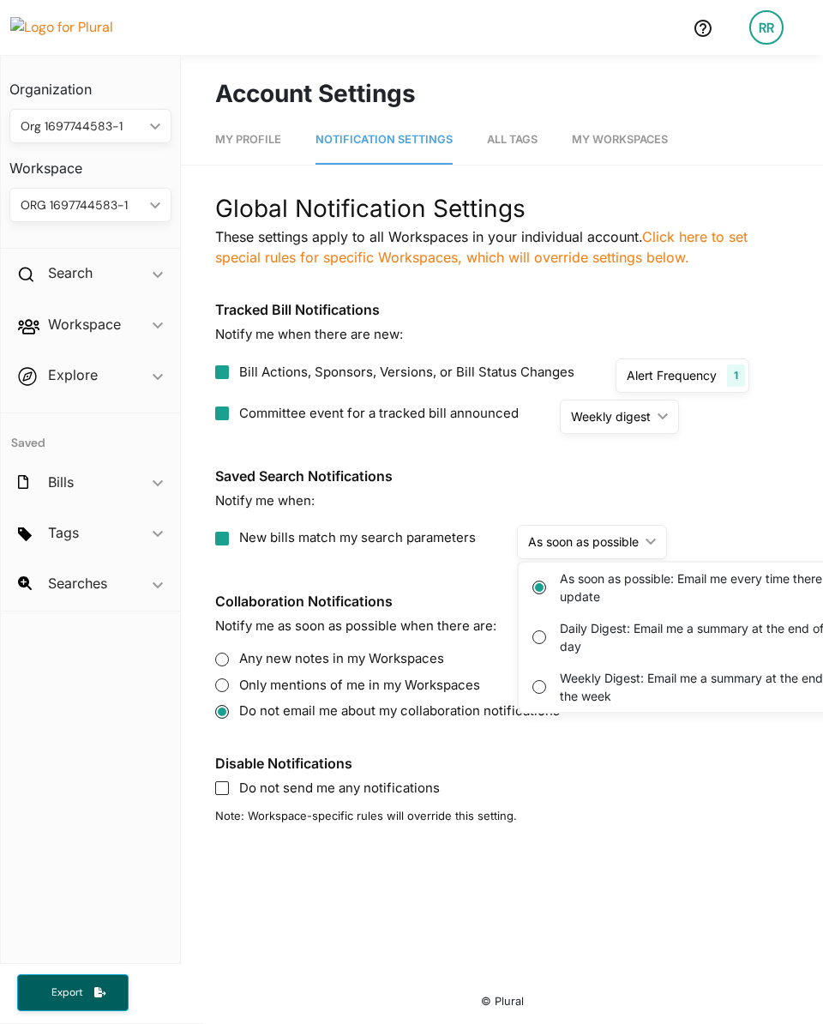
click at [572, 678] on label "Weekly Digest: Email me a summary at the end of the week" at bounding box center [709, 687] width 298 height 36
click at [0, 0] on week "Weekly Digest: Email me a summary at the end of the week" at bounding box center [0, 0] width 0 height 0
click at [537, 682] on week "Weekly Digest: Email me a summary at the end of the week" at bounding box center [539, 687] width 14 height 14
radio update "false"
radio week "true"
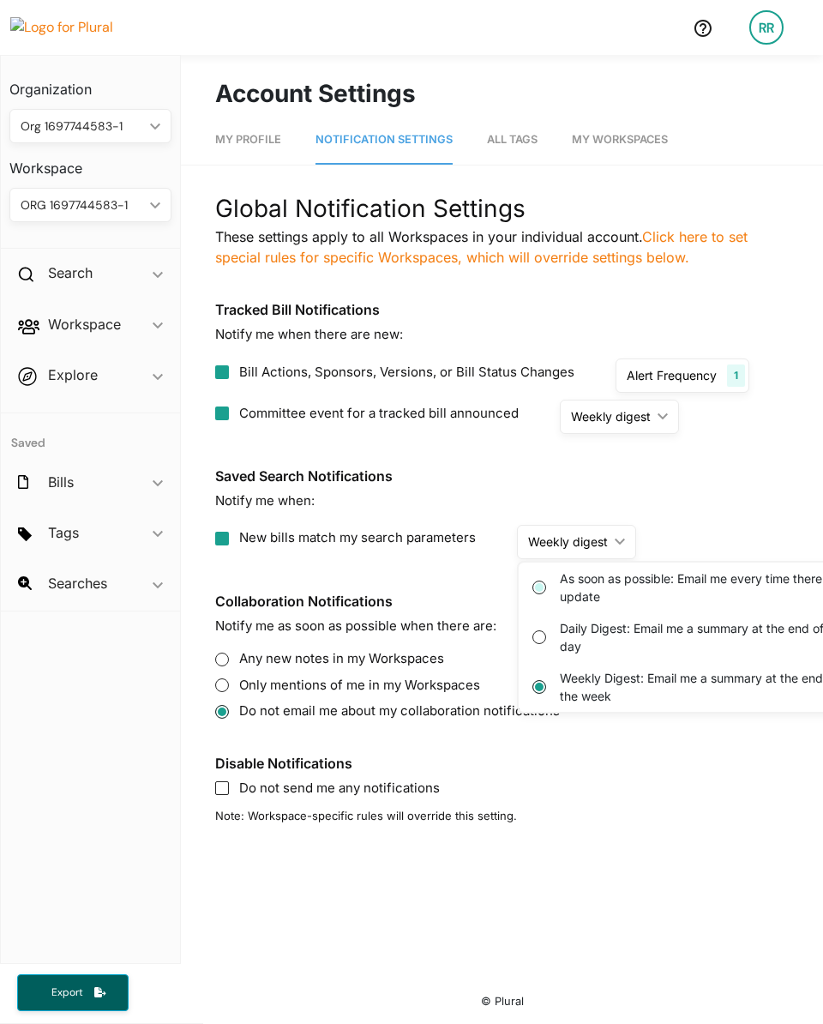
click at [537, 588] on update "As soon as possible: Email me every time there is an update" at bounding box center [539, 587] width 14 height 14
radio update "true"
click at [700, 442] on div "Global Notification Settings These settings apply to all Workspaces in your ind…" at bounding box center [502, 507] width 574 height 634
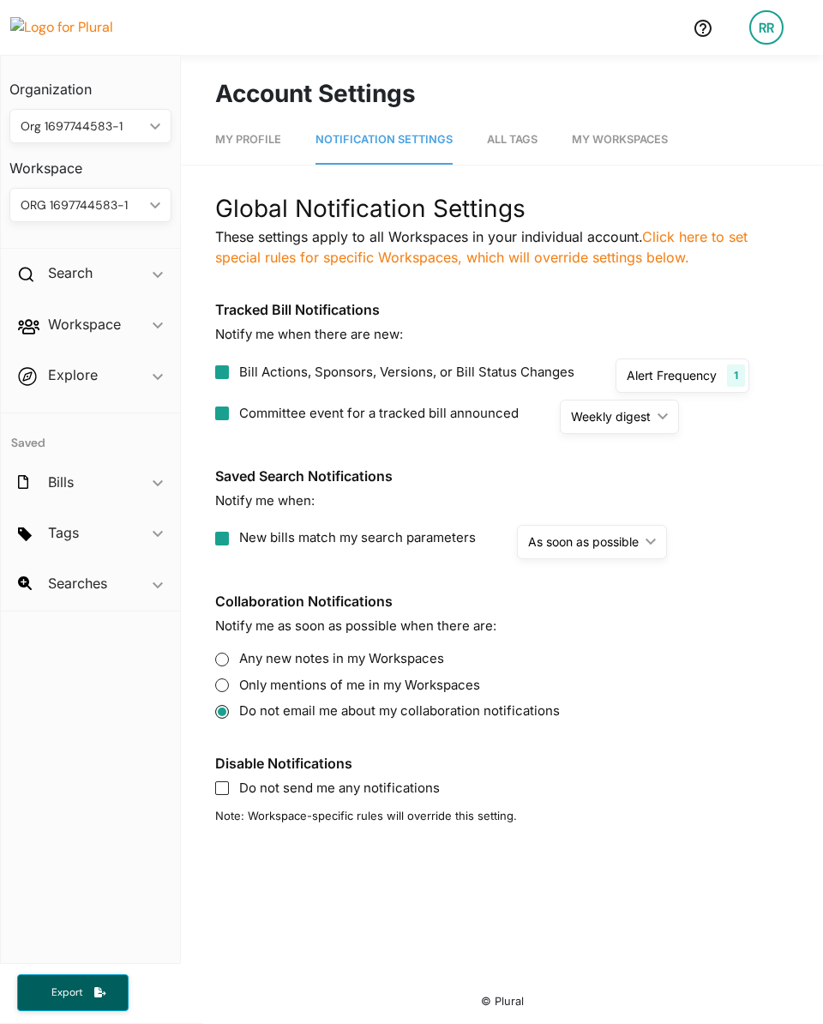
click at [725, 472] on h3 "Saved Search Notifications" at bounding box center [502, 476] width 574 height 16
click at [619, 424] on div "Weekly digest" at bounding box center [611, 416] width 80 height 18
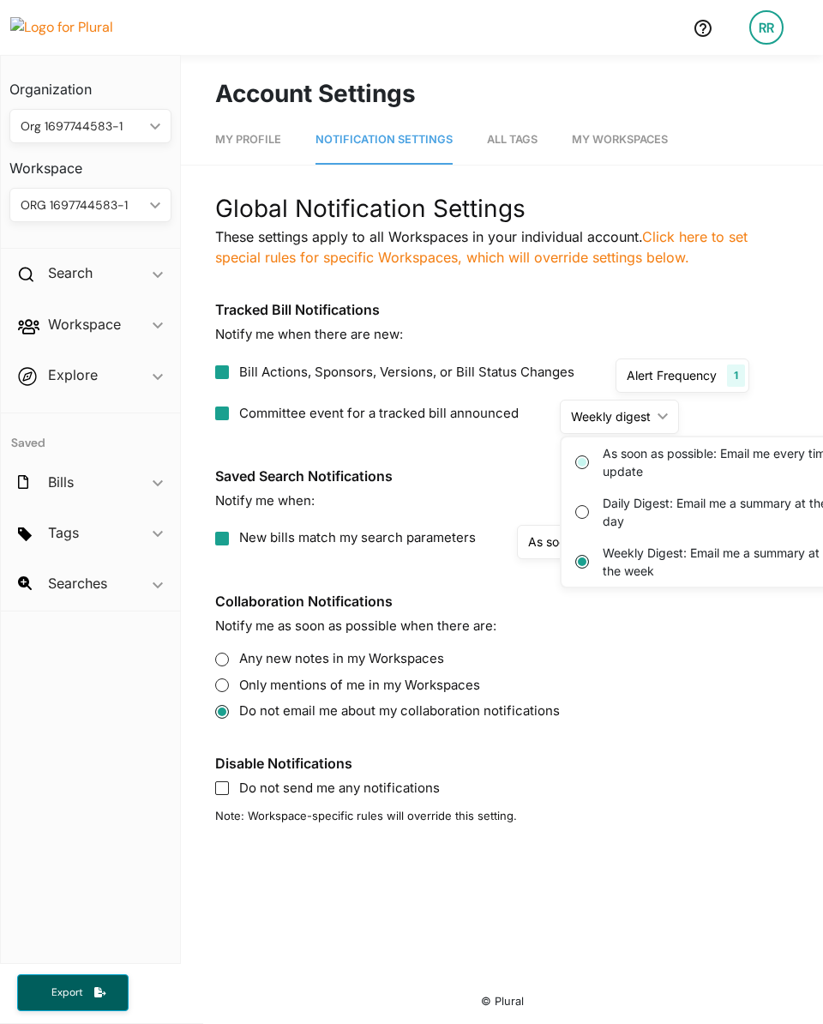
click at [578, 463] on update "As soon as possible: Email me every time there is an update" at bounding box center [582, 462] width 14 height 14
radio update "false"
radio week "false"
radio update "false"
click at [502, 456] on div "Global Notification Settings These settings apply to all Workspaces in your ind…" at bounding box center [502, 507] width 574 height 634
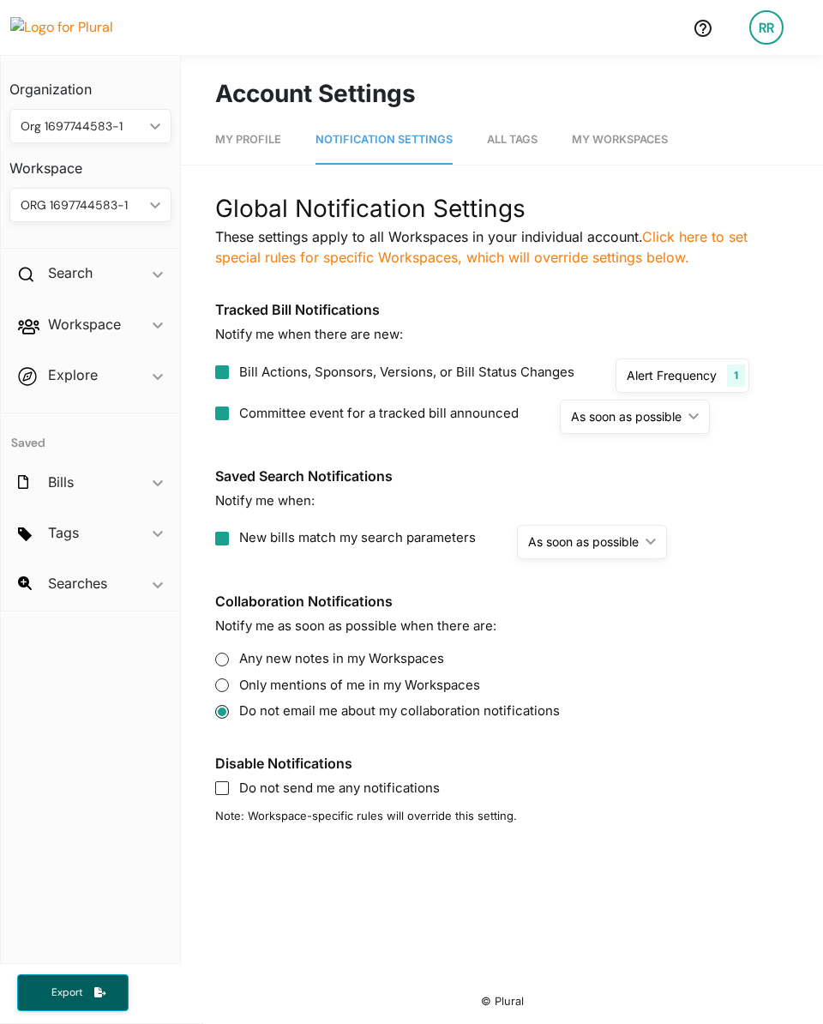
click at [741, 476] on h3 "Saved Search Notifications" at bounding box center [502, 476] width 574 height 16
click at [671, 414] on div "As soon as possible" at bounding box center [626, 416] width 111 height 18
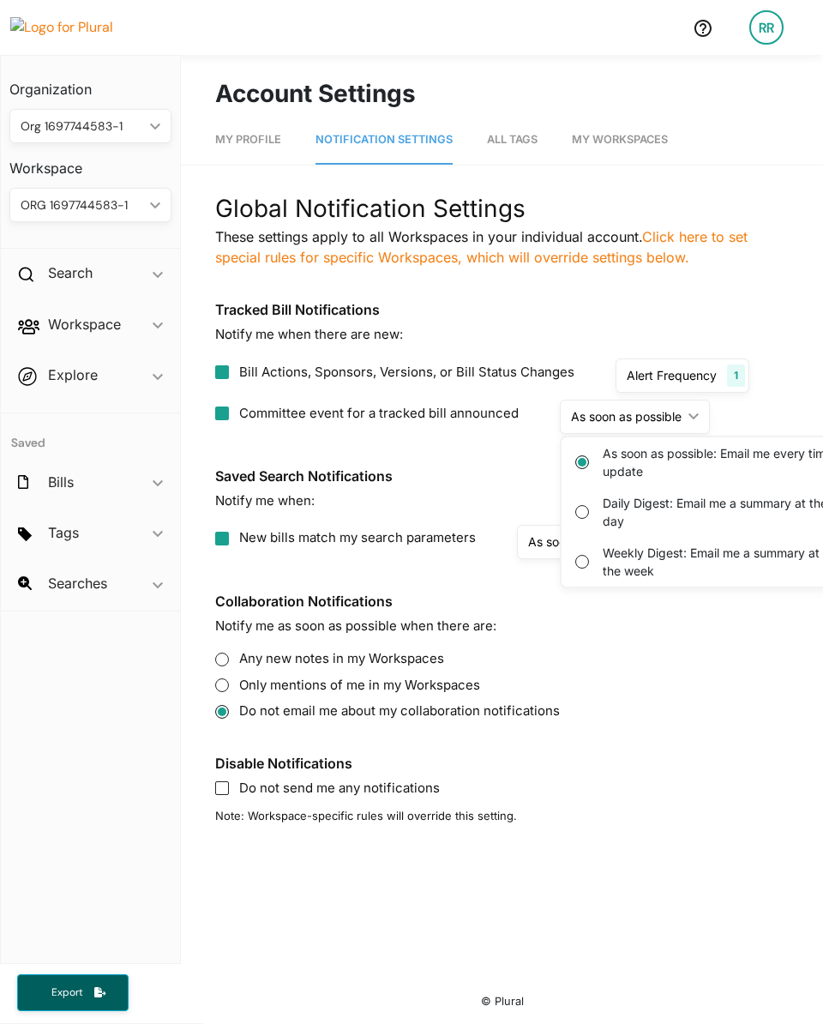
click at [662, 502] on label "Daily Digest: Email me a summary at the end of the day" at bounding box center [752, 512] width 298 height 36
click at [589, 505] on day "Daily Digest: Email me a summary at the end of the day" at bounding box center [582, 512] width 14 height 14
radio day "true"
radio update "false"
click at [464, 454] on div "Global Notification Settings These settings apply to all Workspaces in your ind…" at bounding box center [502, 507] width 574 height 634
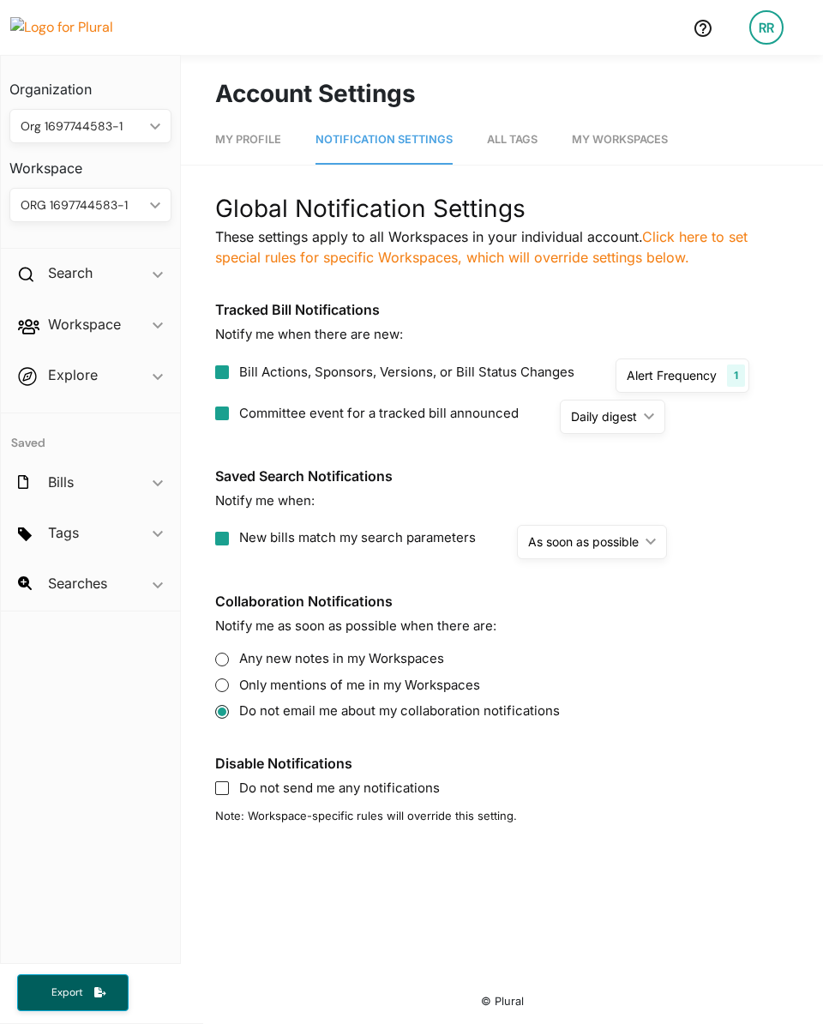
click at [225, 415] on input "Committee event for a tracked bill announced" at bounding box center [222, 413] width 14 height 14
click at [303, 419] on span "Committee event for a tracked bill announced" at bounding box center [379, 414] width 280 height 20
click at [229, 419] on input "Committee event for a tracked bill announced" at bounding box center [222, 413] width 14 height 14
checkbox input "true"
click at [644, 412] on div "As soon as possible" at bounding box center [626, 416] width 111 height 18
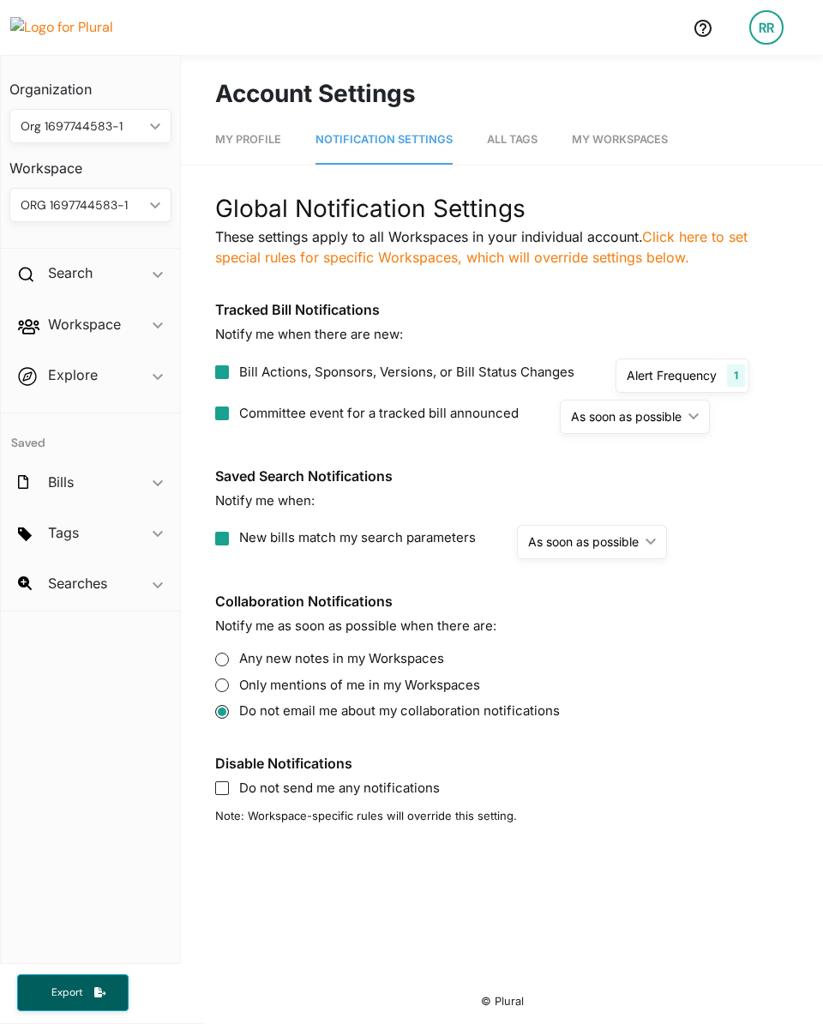
radio update "true"
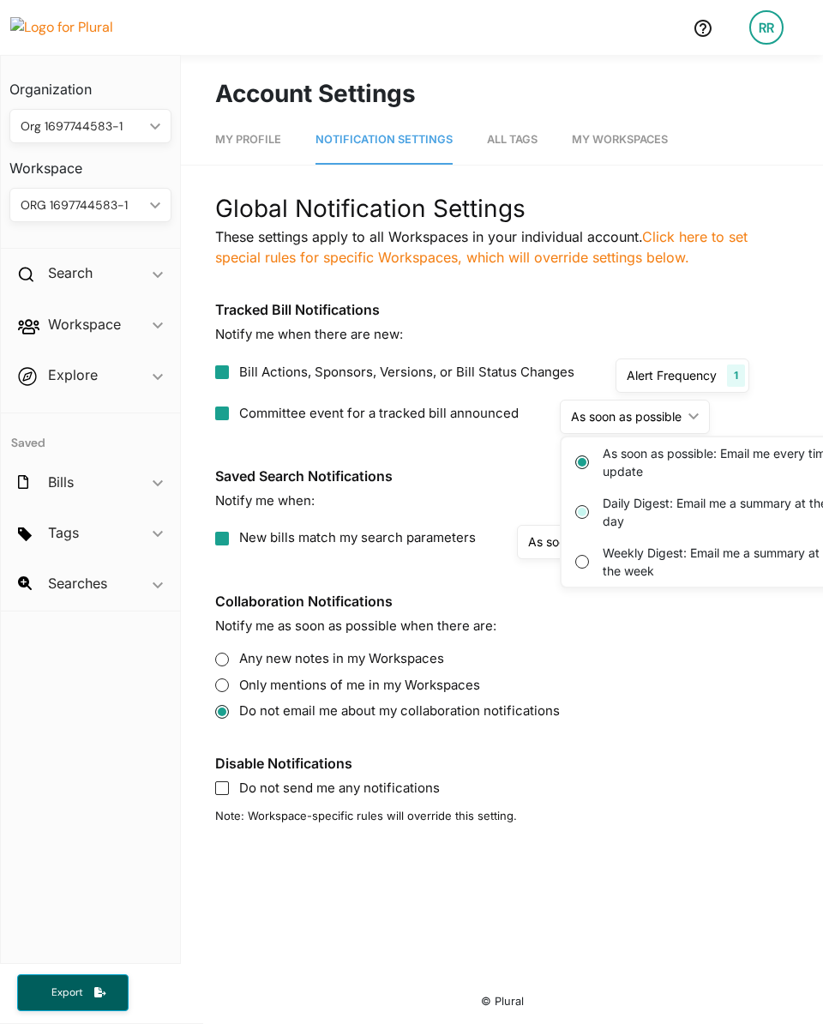
click at [579, 514] on day "Daily Digest: Email me a summary at the end of the day" at bounding box center [582, 512] width 14 height 14
radio day "true"
radio update "false"
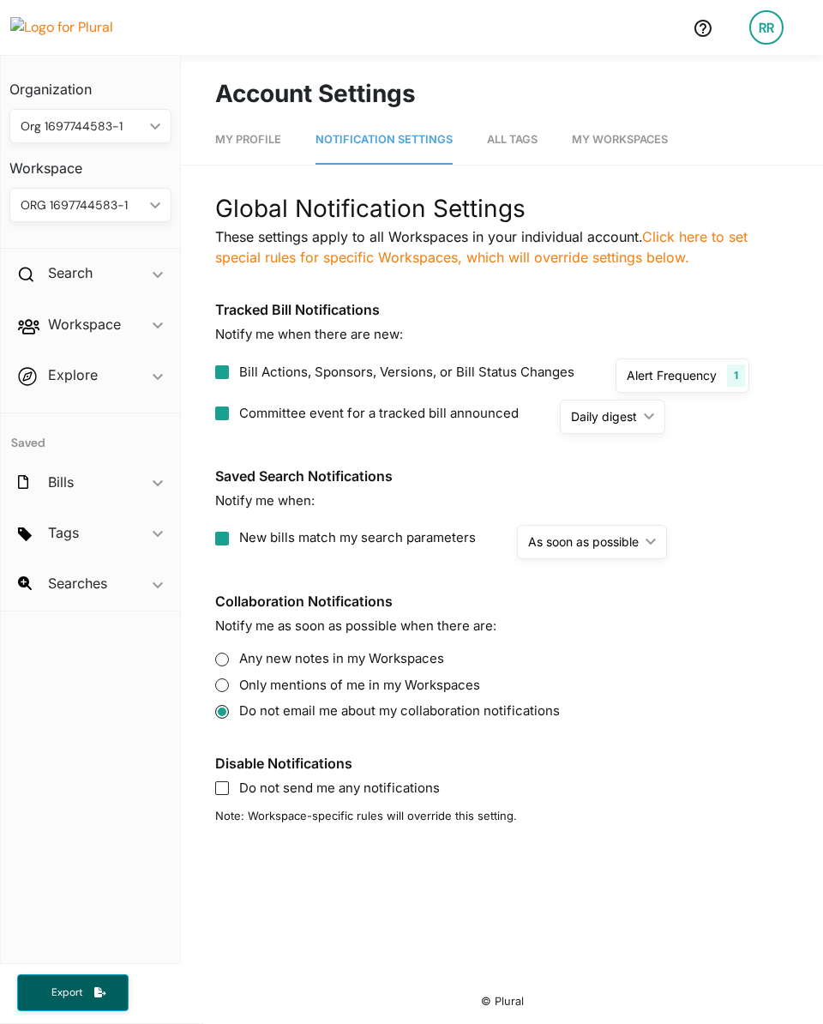
click at [481, 438] on div "Global Notification Settings These settings apply to all Workspaces in your ind…" at bounding box center [502, 507] width 574 height 634
click at [773, 19] on div "RR" at bounding box center [766, 27] width 34 height 34
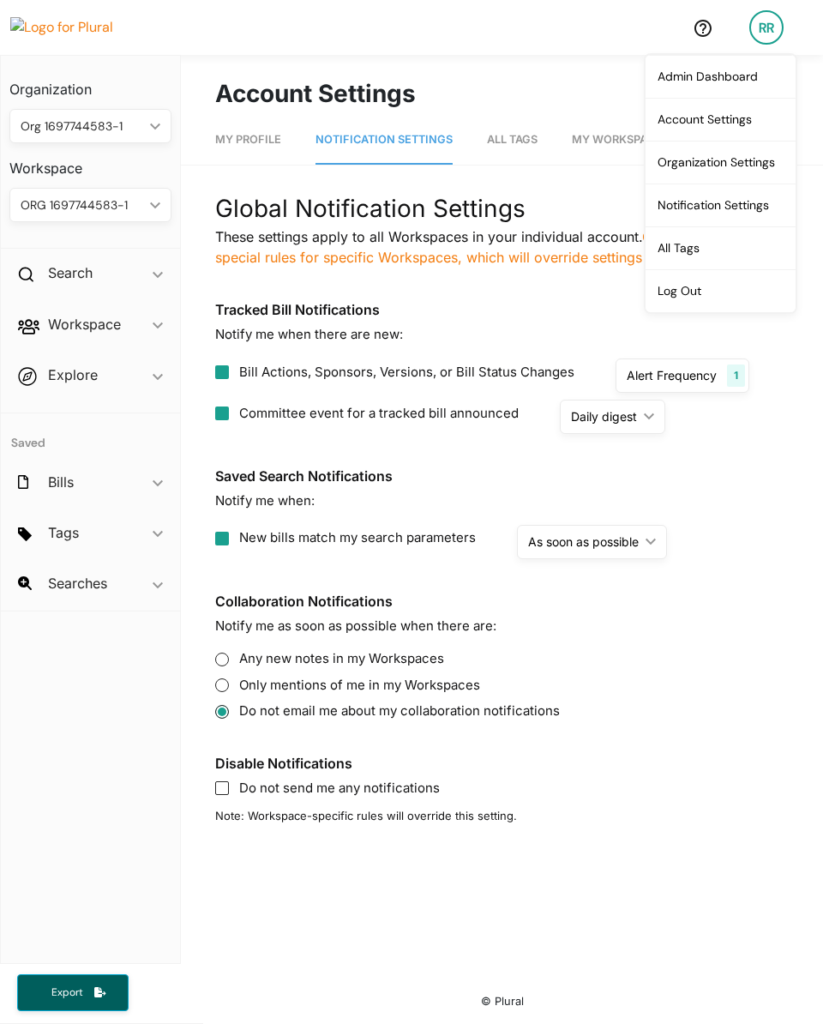
click at [521, 89] on h1 "Account Settings" at bounding box center [502, 93] width 574 height 36
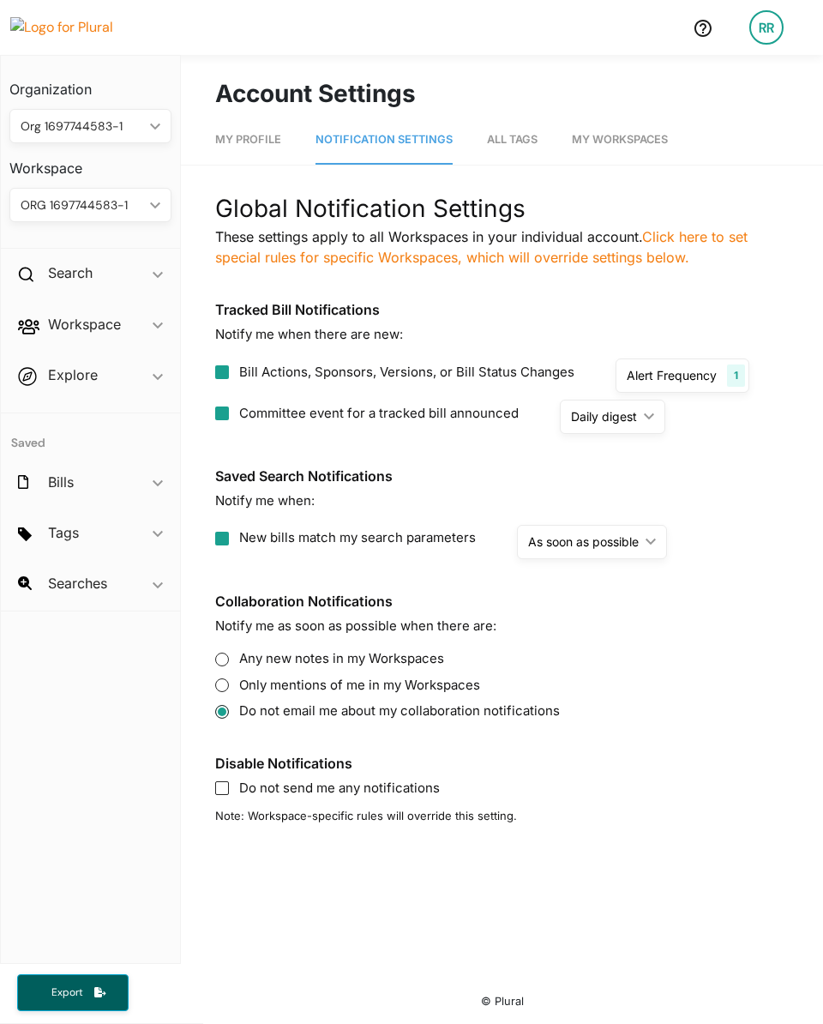
click at [773, 28] on div "RR" at bounding box center [766, 27] width 34 height 34
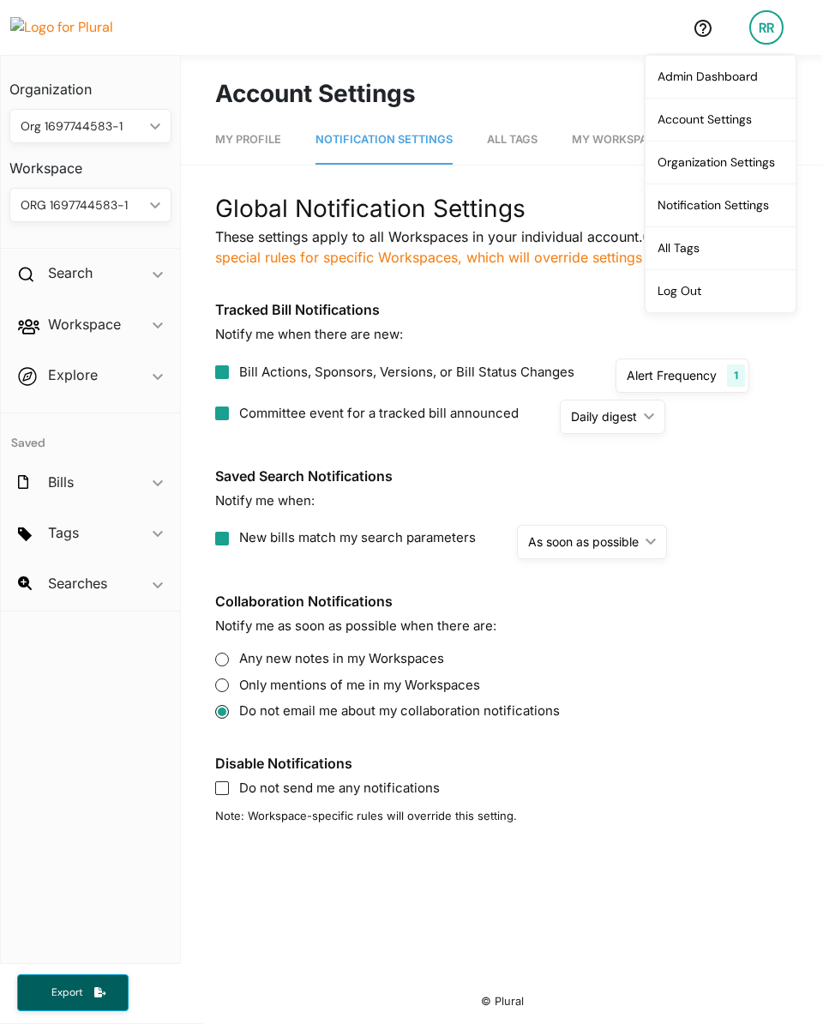
click at [402, 421] on span "Committee event for a tracked bill announced" at bounding box center [379, 414] width 280 height 20
click at [229, 420] on input "Committee event for a tracked bill announced" at bounding box center [222, 413] width 14 height 14
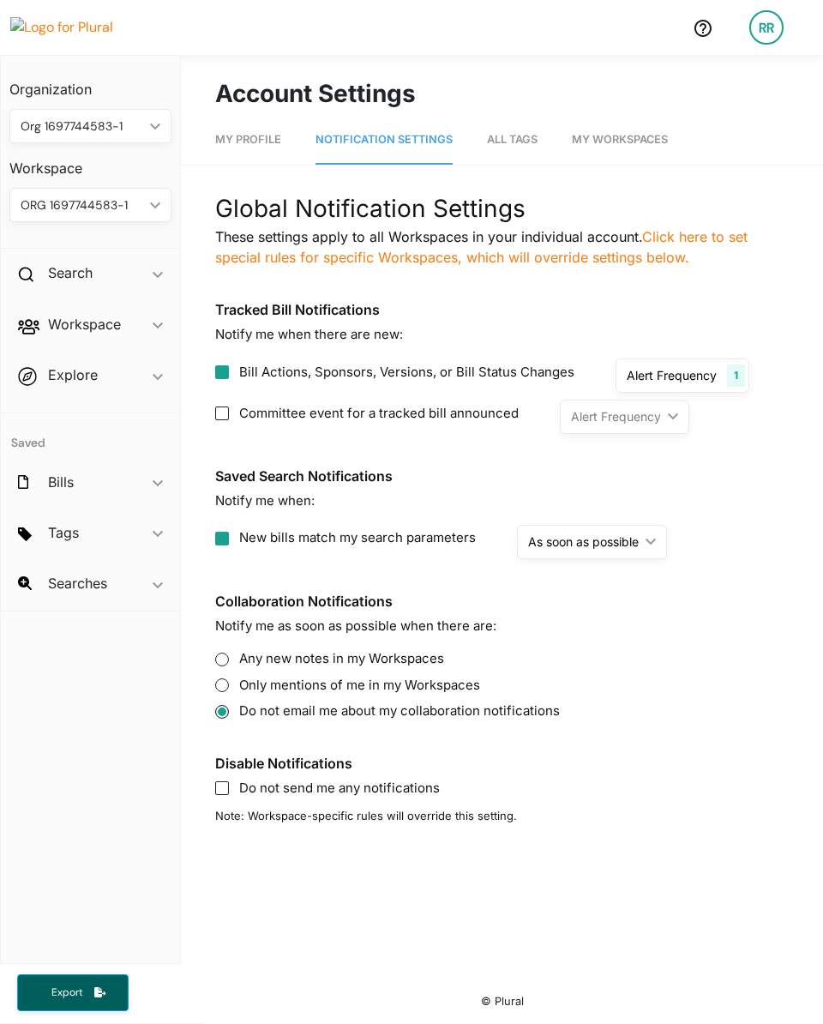
click at [394, 412] on span "Committee event for a tracked bill announced" at bounding box center [379, 414] width 280 height 20
click at [229, 412] on input "Committee event for a tracked bill announced" at bounding box center [222, 413] width 14 height 14
click at [394, 412] on span "Committee event for a tracked bill announced" at bounding box center [379, 414] width 280 height 20
click at [229, 412] on input "Committee event for a tracked bill announced" at bounding box center [222, 413] width 14 height 14
checkbox input "false"
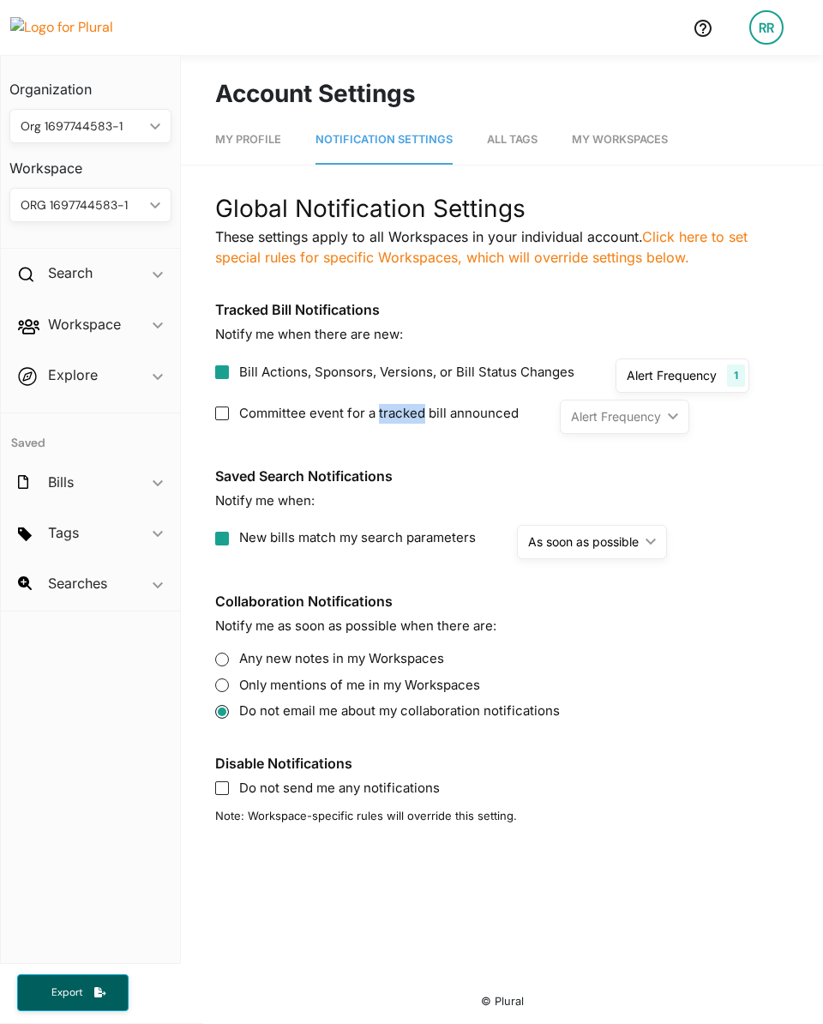
click at [778, 19] on div "RR" at bounding box center [766, 27] width 34 height 34
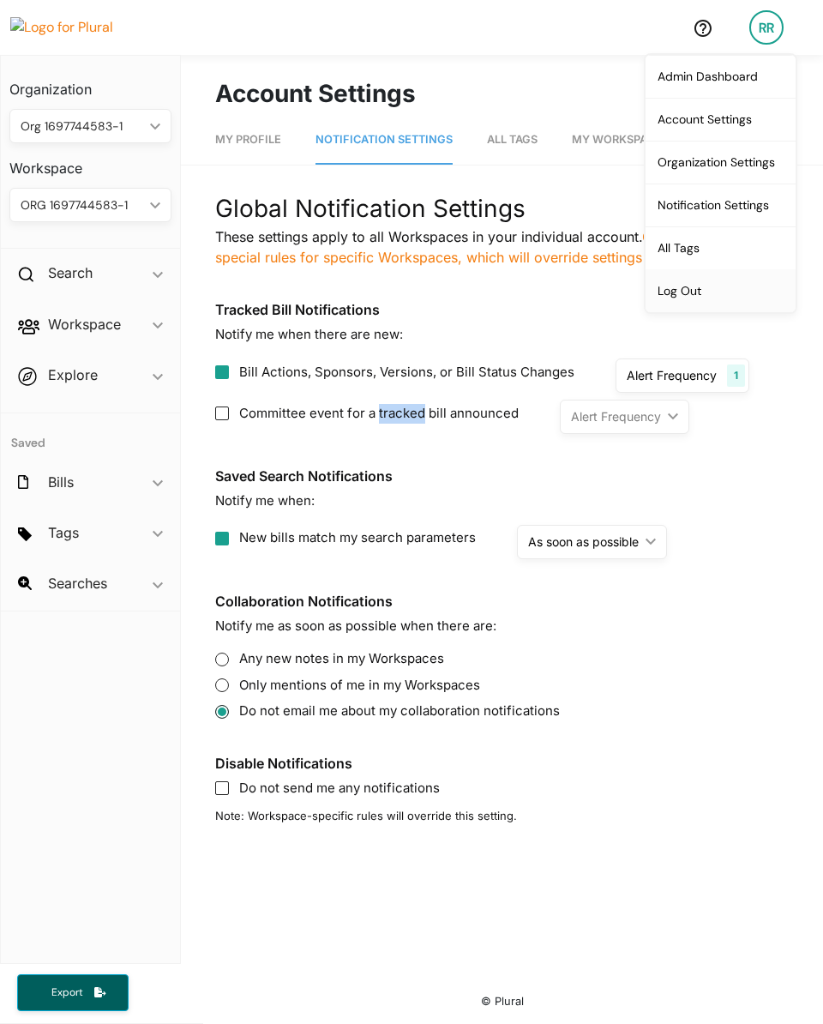
click at [729, 284] on link "Log Out" at bounding box center [721, 290] width 150 height 43
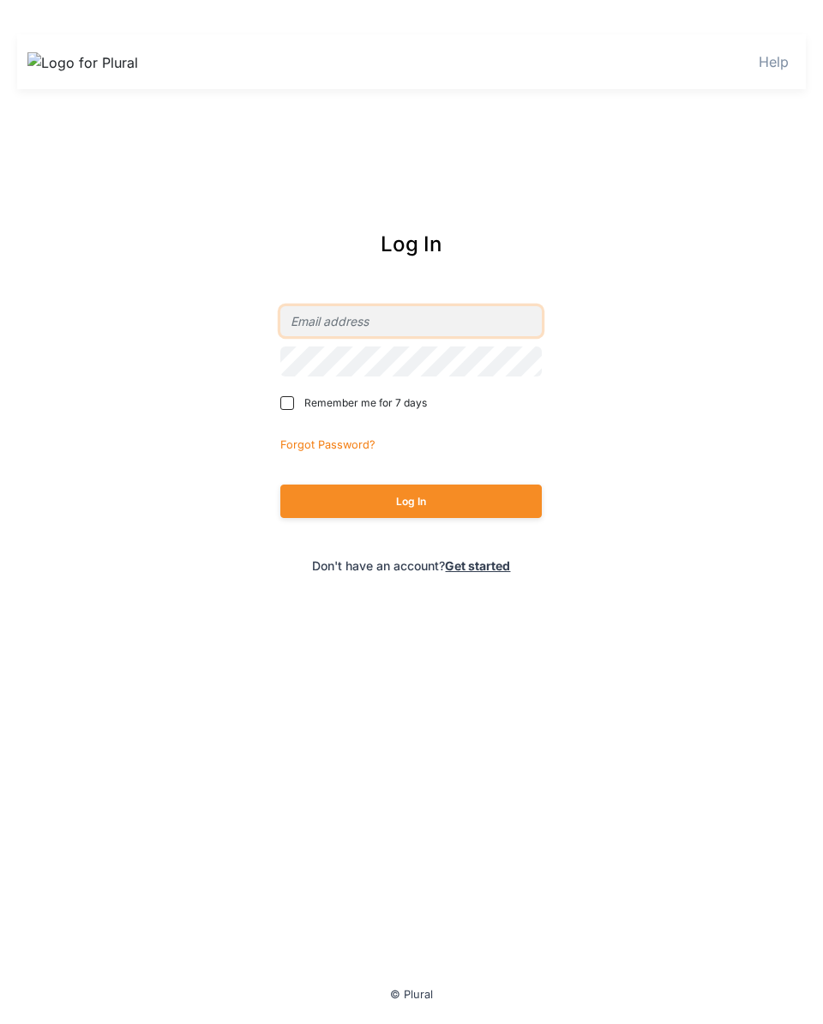
click at [452, 306] on input "email" at bounding box center [411, 321] width 262 height 30
type input "[PERSON_NAME][EMAIL_ADDRESS][DOMAIN_NAME]"
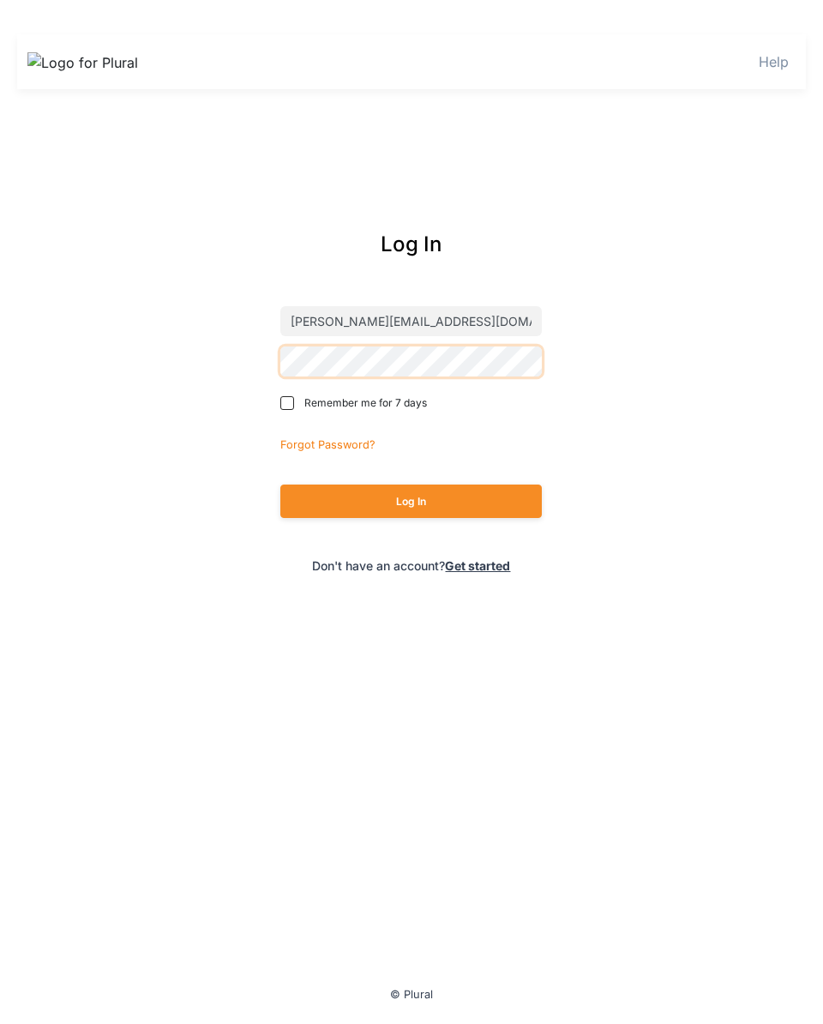
click at [280, 484] on button "Log In" at bounding box center [411, 500] width 262 height 33
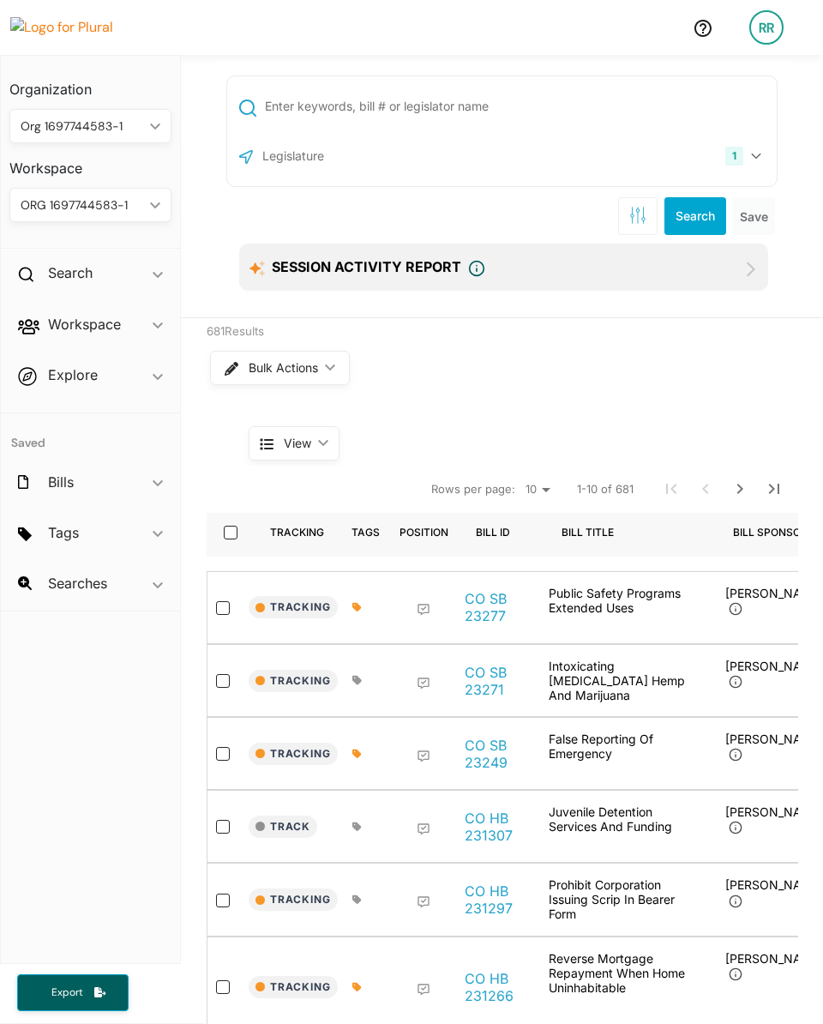
click at [760, 28] on div "RR" at bounding box center [766, 27] width 34 height 34
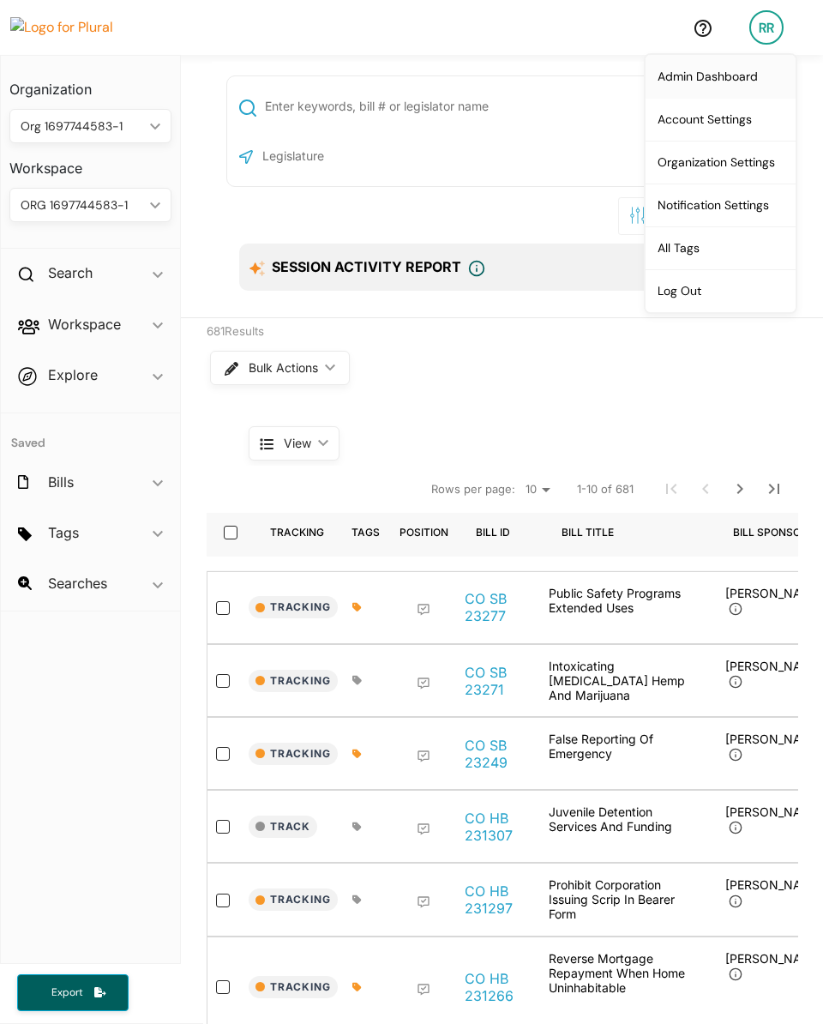
click at [721, 63] on link "Admin Dashboard" at bounding box center [721, 76] width 150 height 43
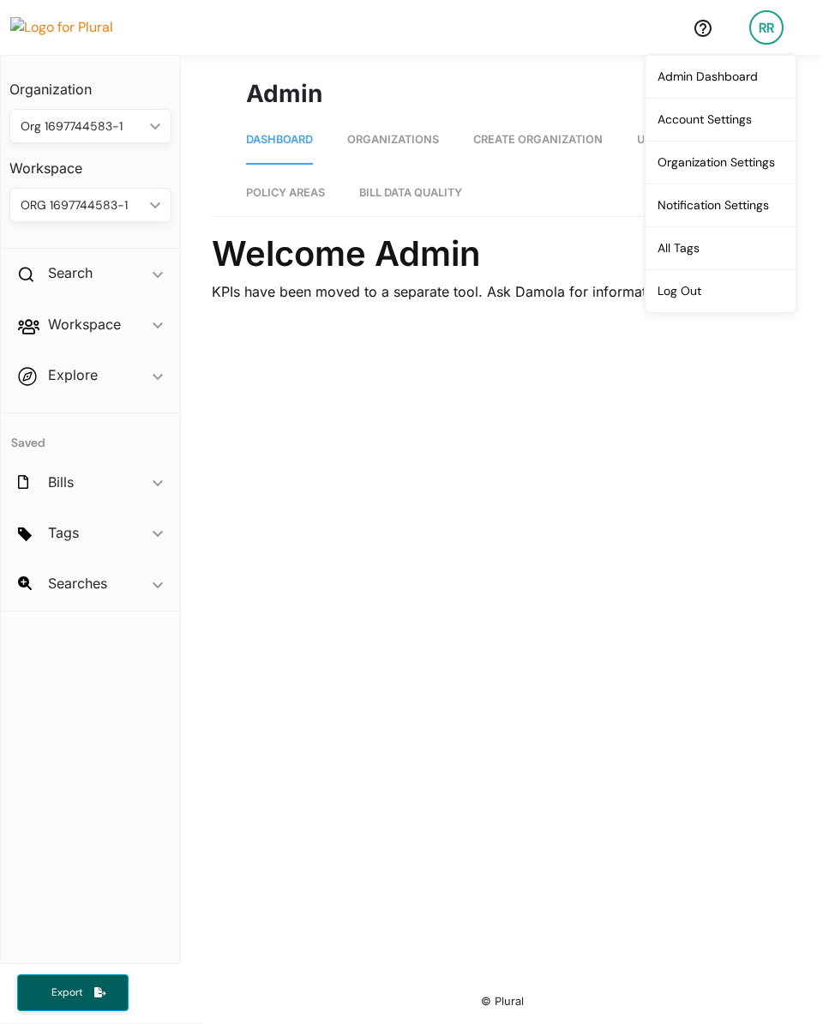
click at [781, 25] on div "RR" at bounding box center [766, 27] width 34 height 34
click at [776, 37] on div "RR" at bounding box center [766, 27] width 34 height 34
click at [716, 207] on link "Notification Settings" at bounding box center [721, 204] width 150 height 43
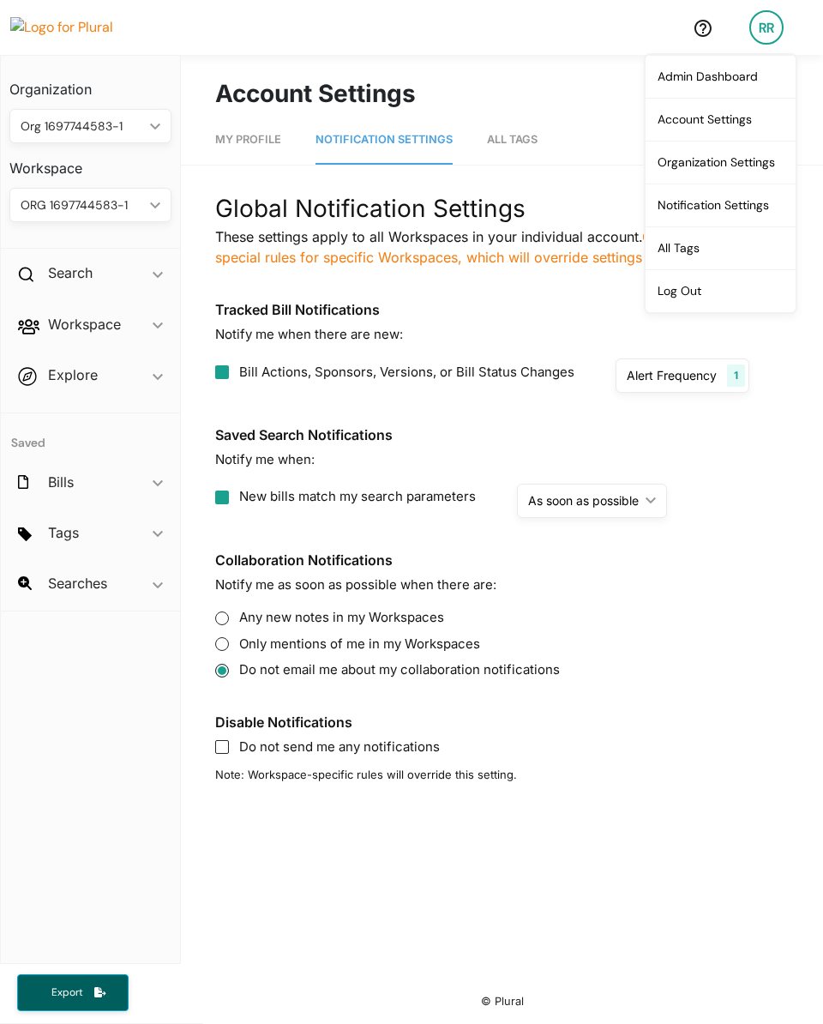
click at [751, 512] on div "New bills match my search parameters As soon as possible ic_keyboard_arrow_down…" at bounding box center [502, 501] width 574 height 34
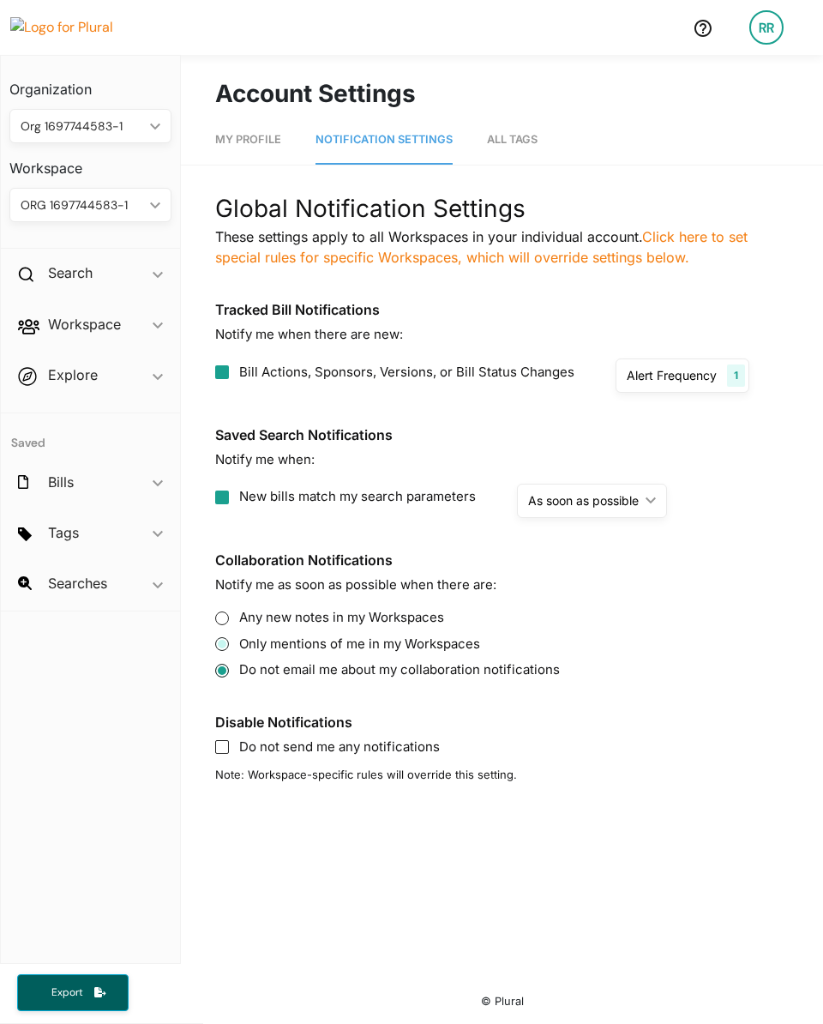
click at [219, 643] on input "Only mentions of me in my Workspaces" at bounding box center [222, 644] width 14 height 14
radio input "true"
radio input "false"
click at [219, 375] on input "Bill Actions, Sponsors, Versions, or Bill Status Changes" at bounding box center [222, 372] width 14 height 14
checkbox input "false"
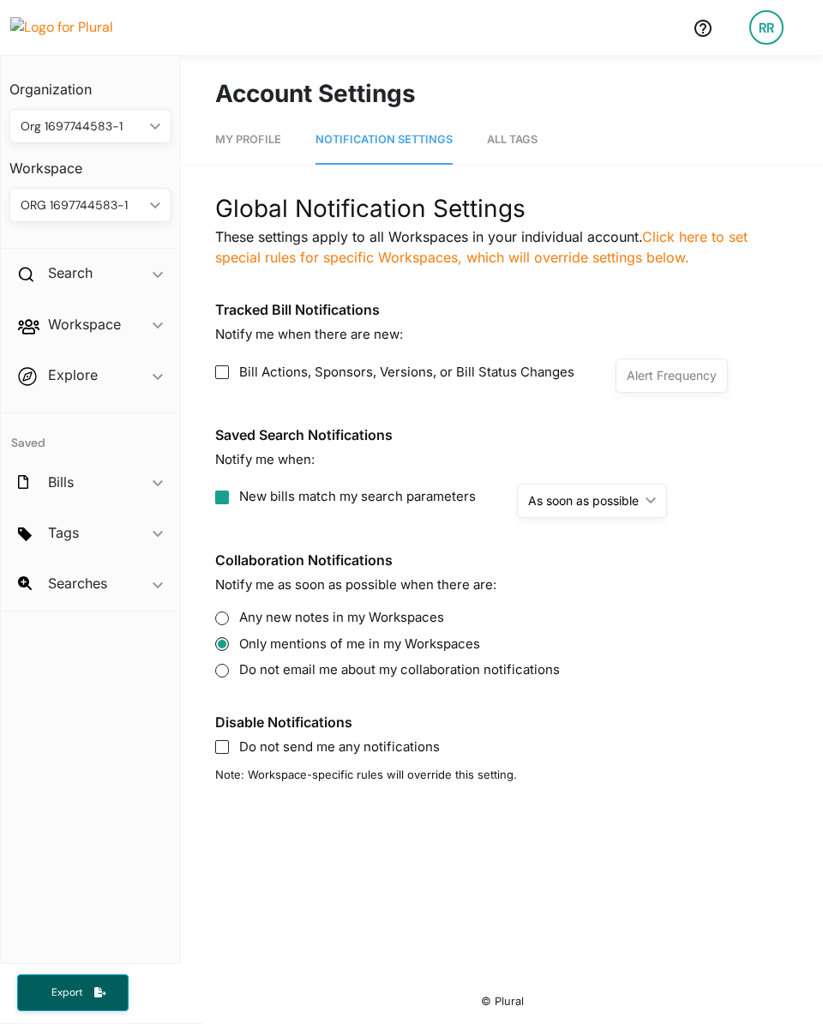
click at [711, 300] on div "Global Notification Settings These settings apply to all Workspaces in your ind…" at bounding box center [502, 486] width 574 height 593
